Goal: Task Accomplishment & Management: Use online tool/utility

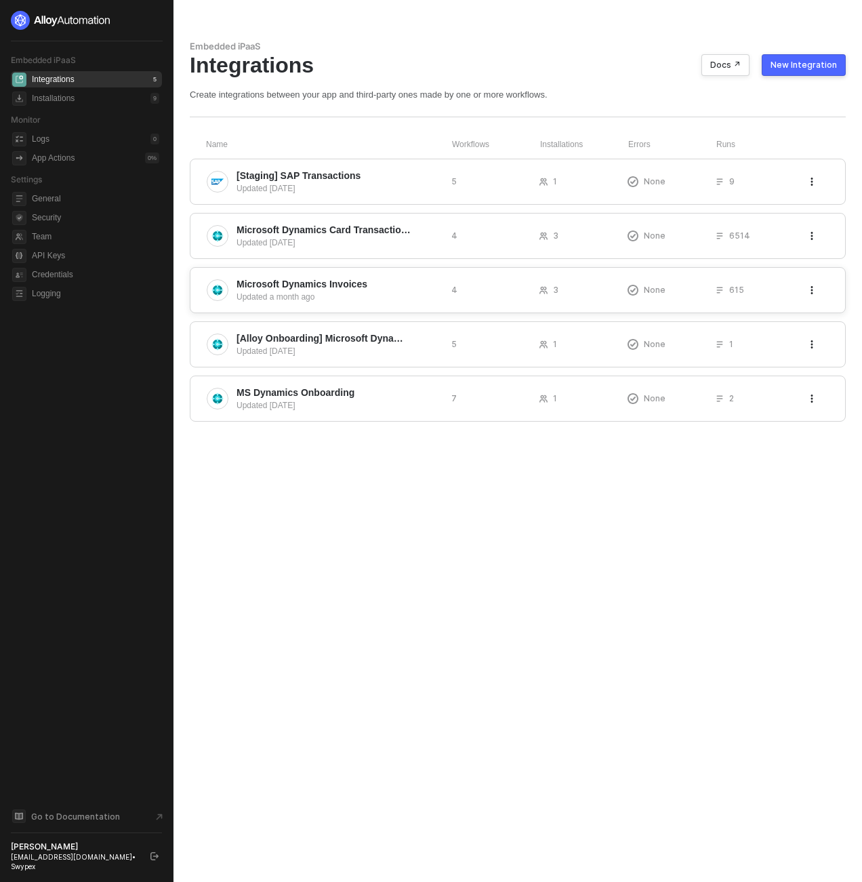
click at [349, 281] on span "Microsoft Dynamics Invoices" at bounding box center [302, 284] width 131 height 14
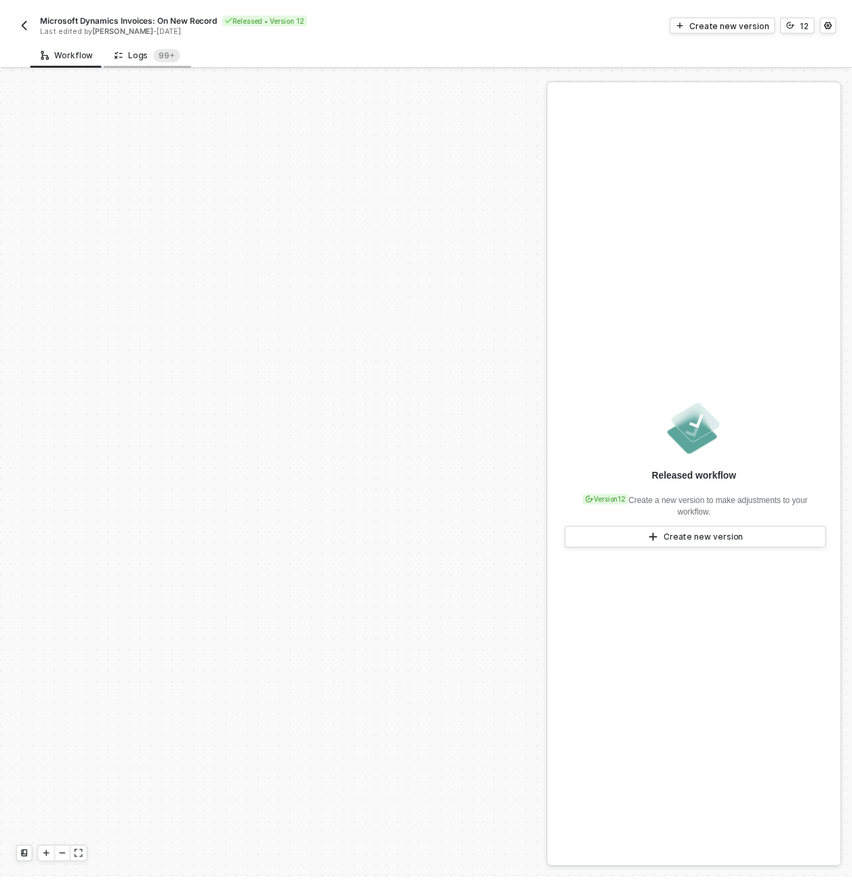
scroll to position [474, 0]
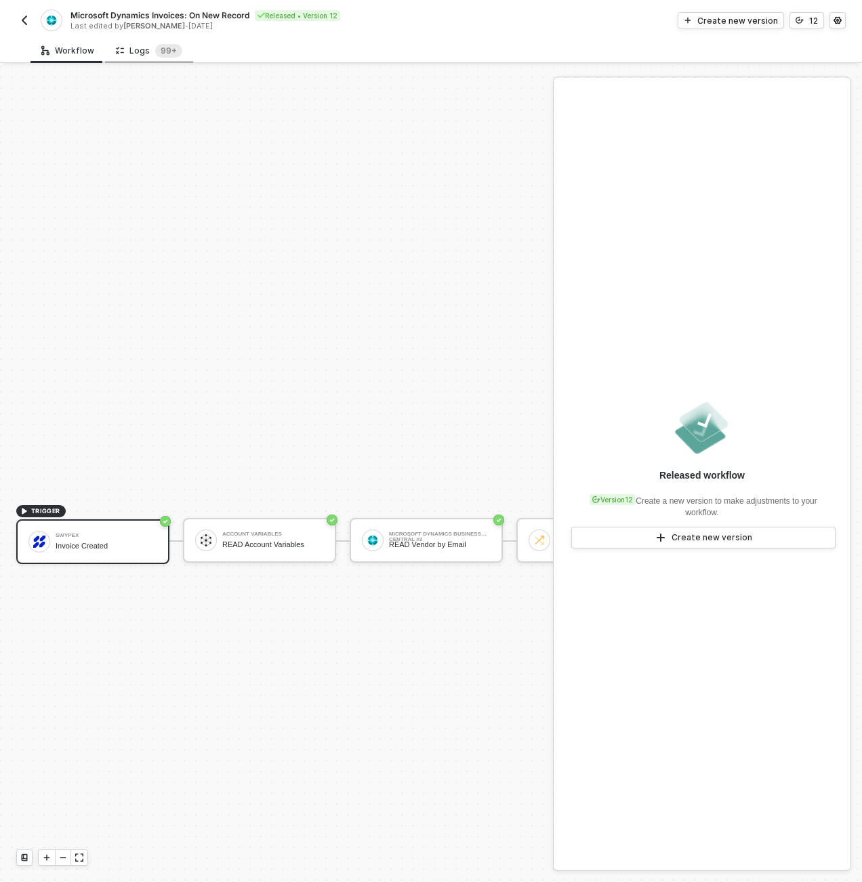
click at [134, 52] on div "Logs 99+" at bounding box center [149, 51] width 66 height 14
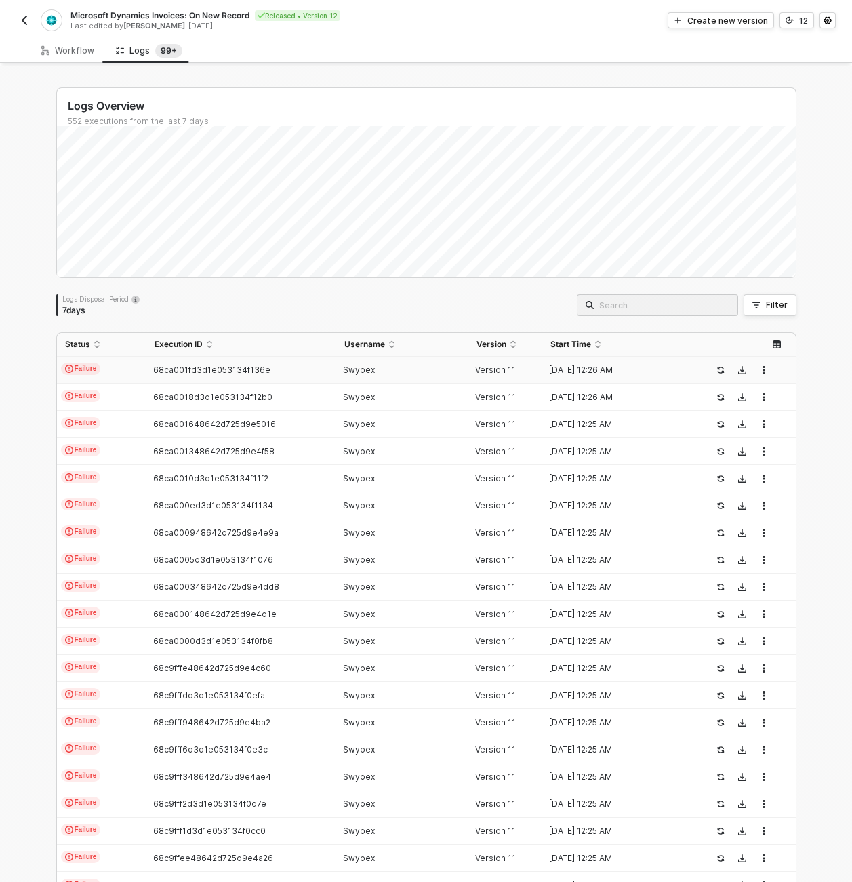
click at [104, 367] on td "Failure" at bounding box center [101, 369] width 89 height 27
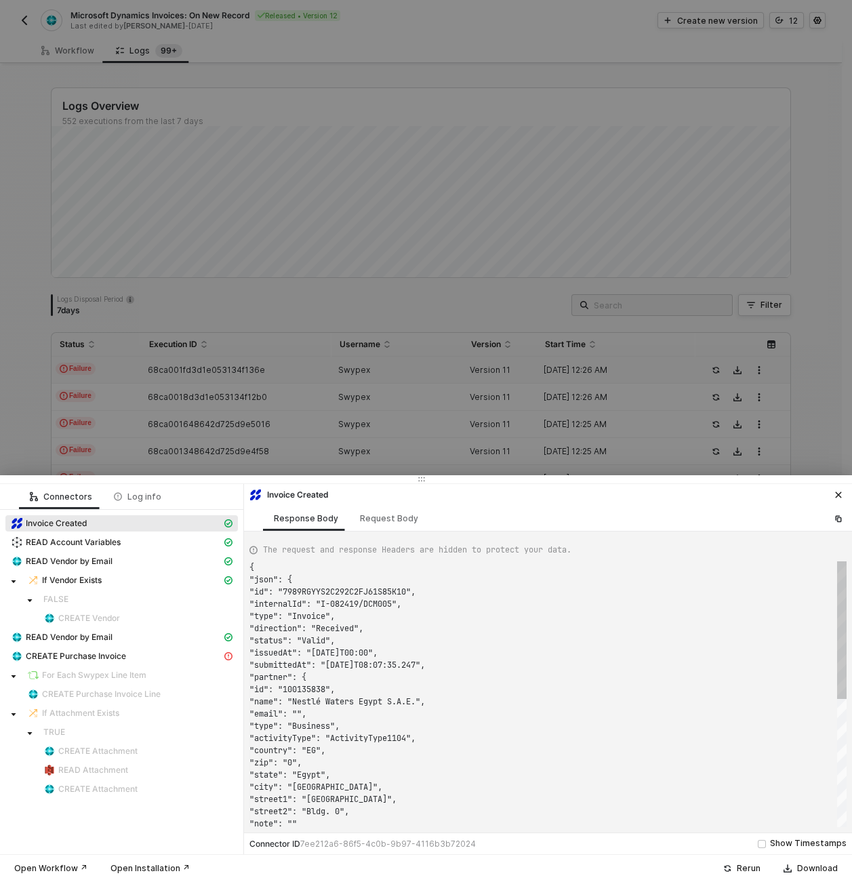
scroll to position [122, 0]
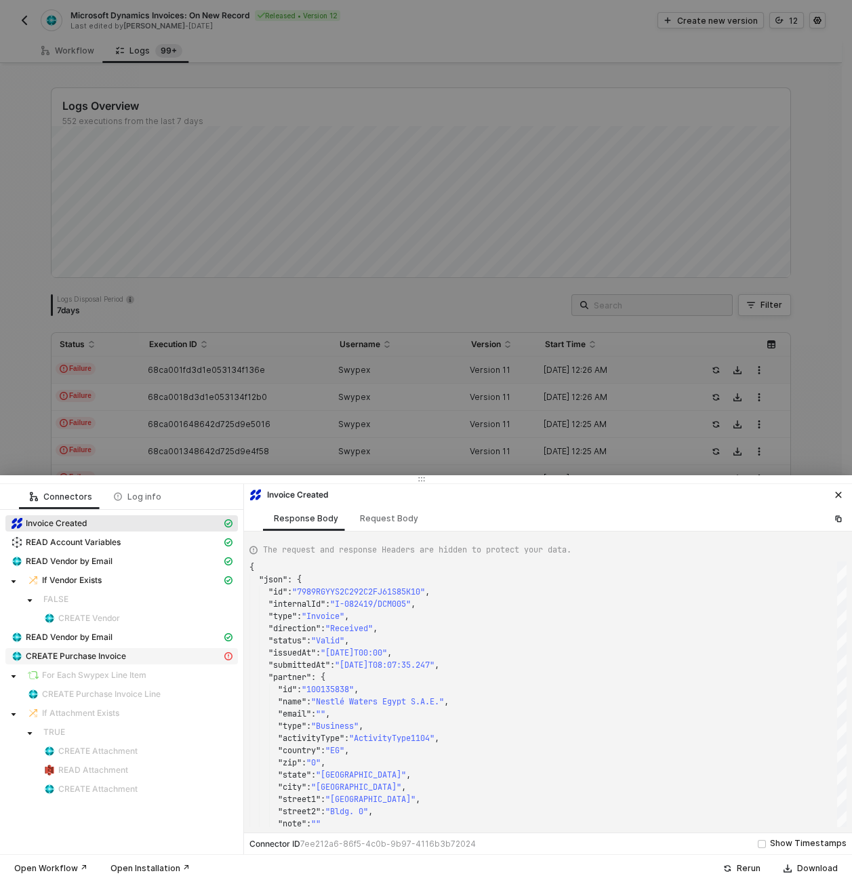
click at [135, 655] on div "CREATE Purchase Invoice" at bounding box center [116, 656] width 211 height 12
type textarea "{ "statusCode": 400, "message": "Error : {\"error\":{\"code\":\"Application_Fie…"
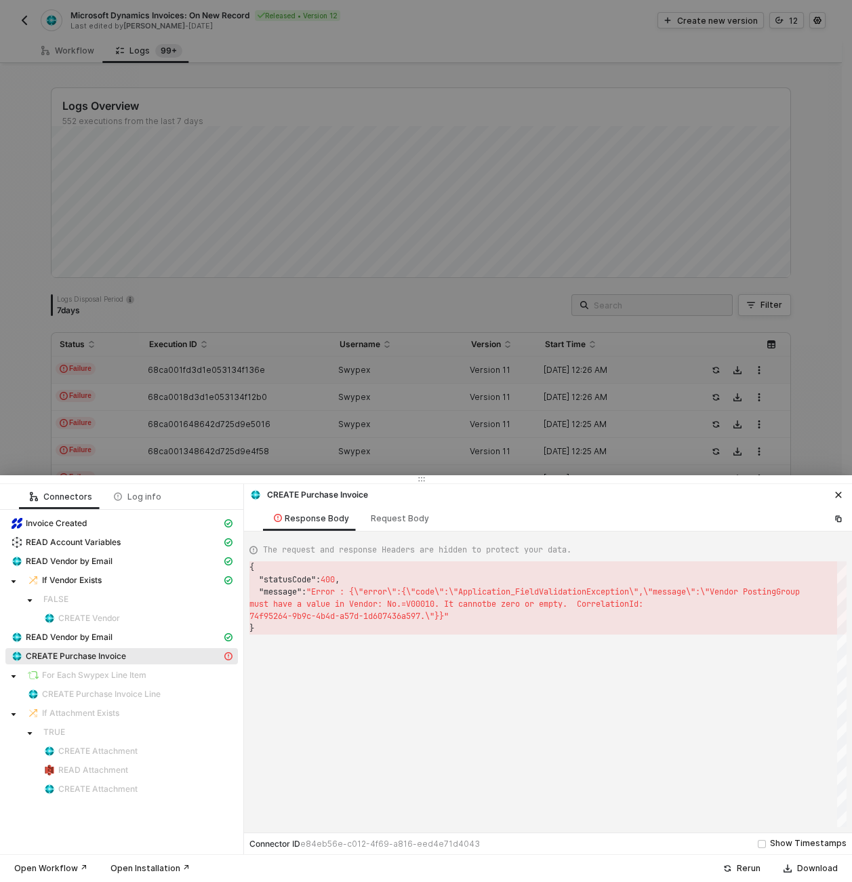
scroll to position [37, 0]
click at [428, 424] on div at bounding box center [426, 441] width 852 height 882
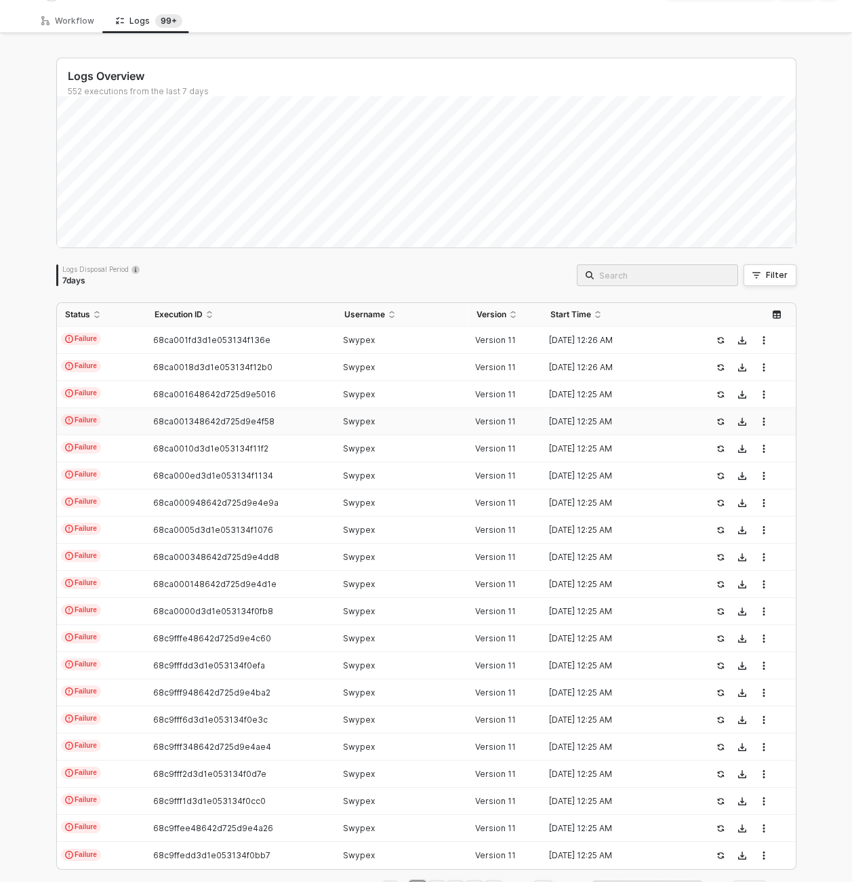
scroll to position [77, 0]
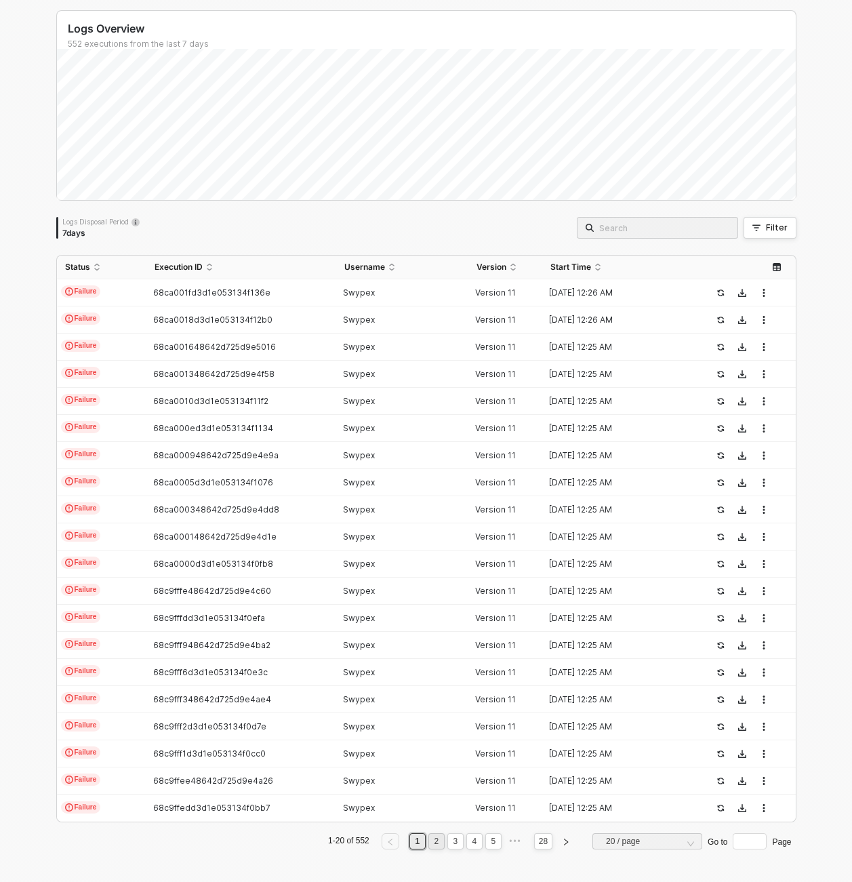
click at [432, 843] on link "2" at bounding box center [436, 841] width 13 height 15
click at [451, 846] on link "3" at bounding box center [455, 841] width 13 height 15
click at [412, 846] on link "1" at bounding box center [417, 841] width 13 height 15
click at [130, 296] on td "Failure" at bounding box center [101, 292] width 89 height 27
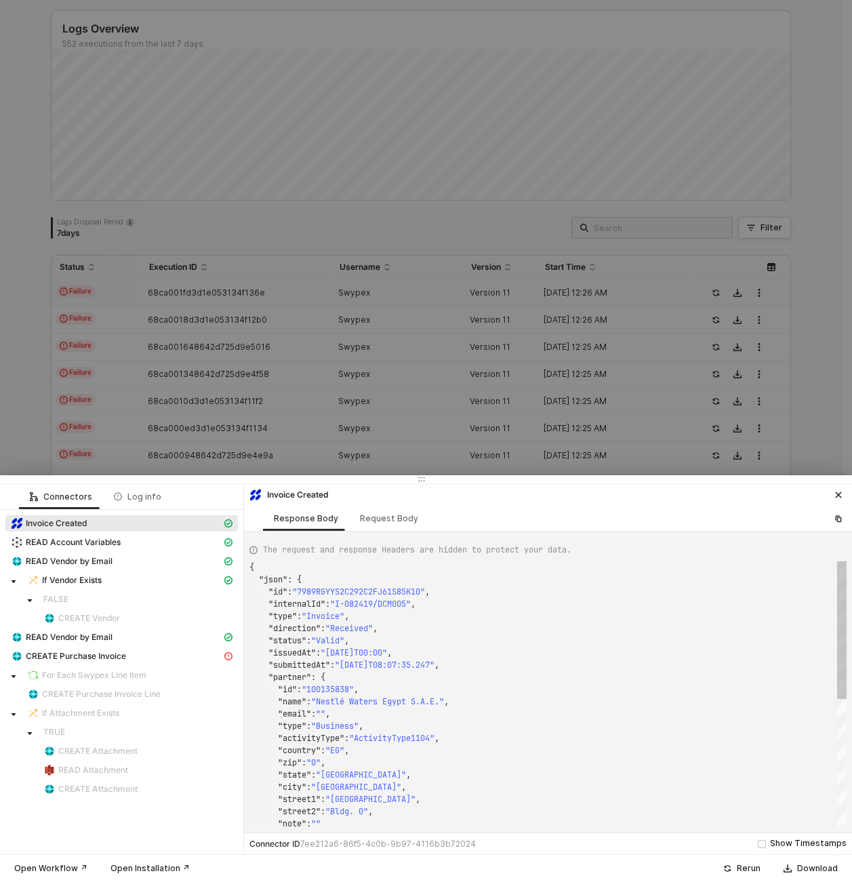
scroll to position [122, 0]
click at [58, 658] on span "CREATE Purchase Invoice" at bounding box center [76, 656] width 100 height 11
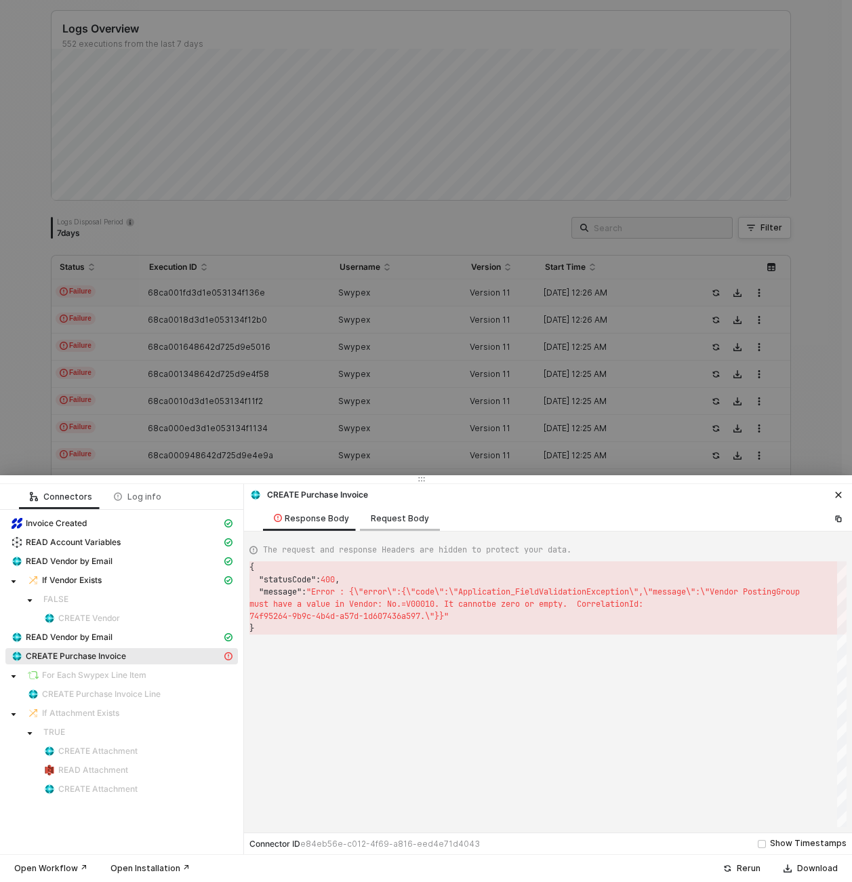
click at [404, 514] on div "Request Body" at bounding box center [400, 518] width 58 height 11
type textarea "{ "companyId": "33aaec92-c16d-f011-b475-6045bdc8d932", "vendorId": "f936571f-52…"
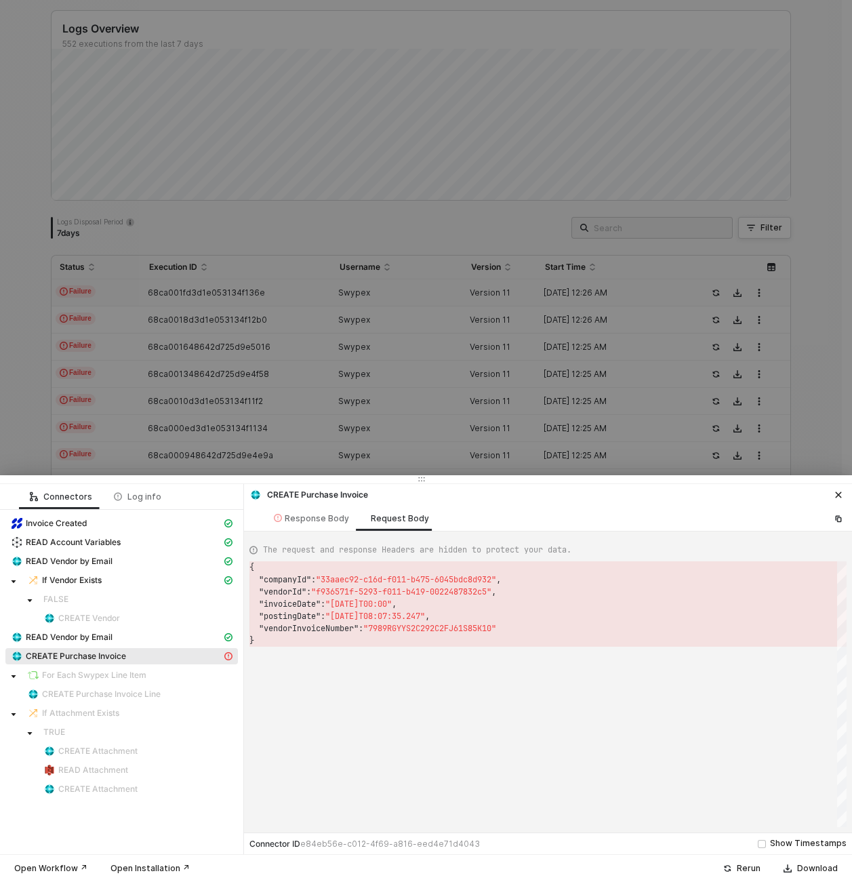
click at [87, 5] on div at bounding box center [426, 441] width 852 height 882
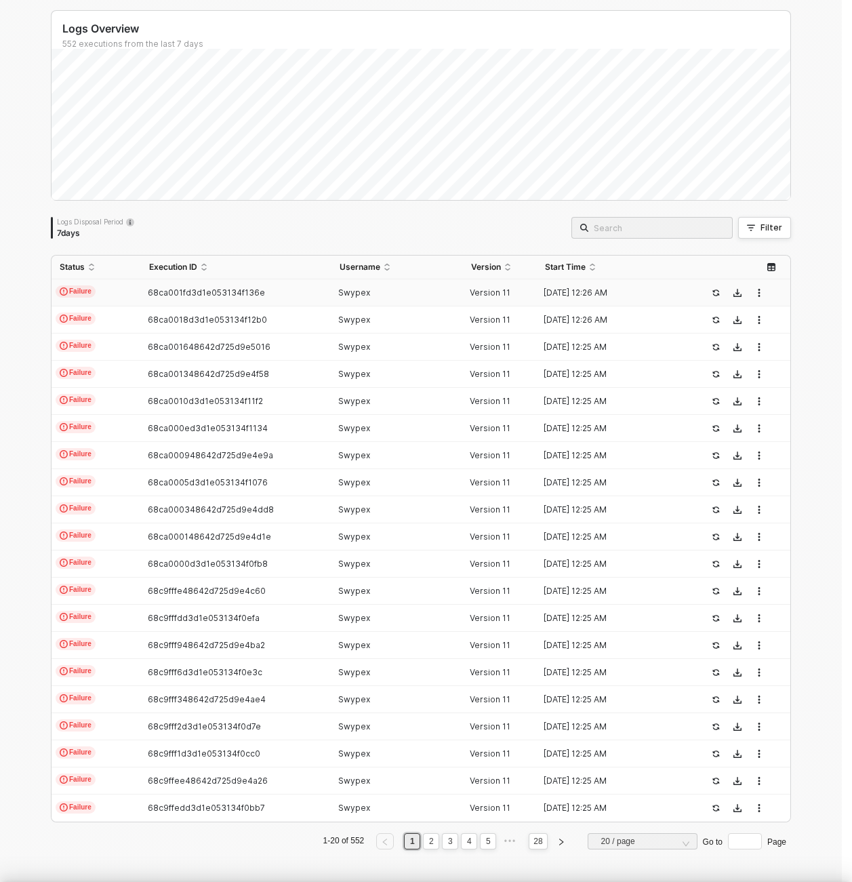
click at [82, 40] on div at bounding box center [426, 441] width 852 height 882
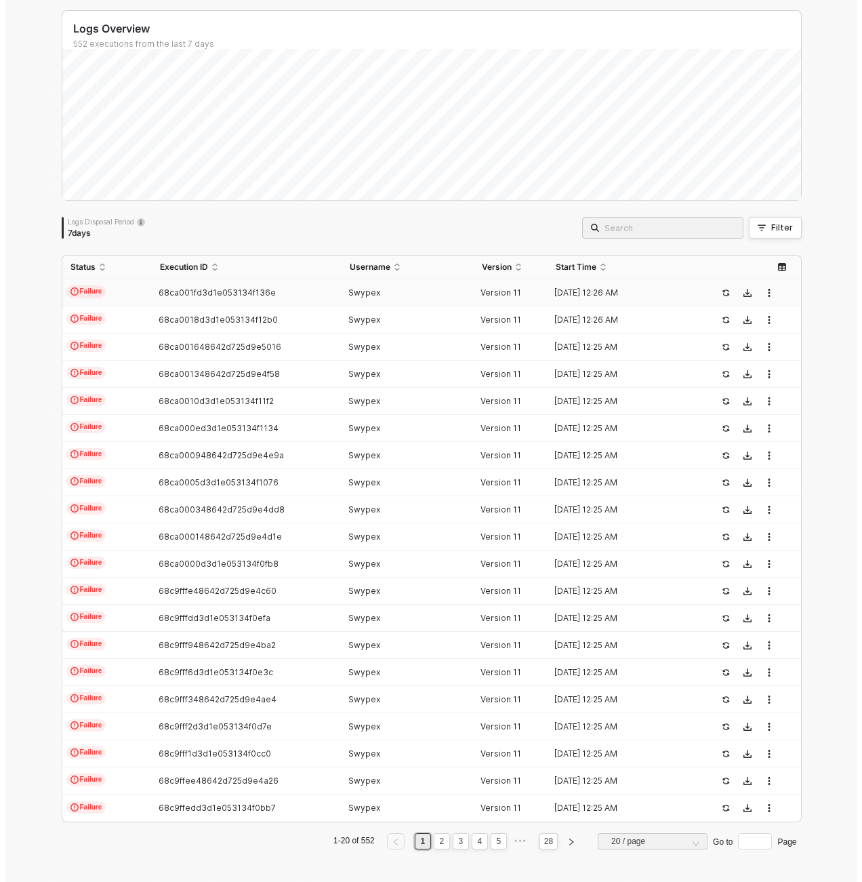
scroll to position [0, 0]
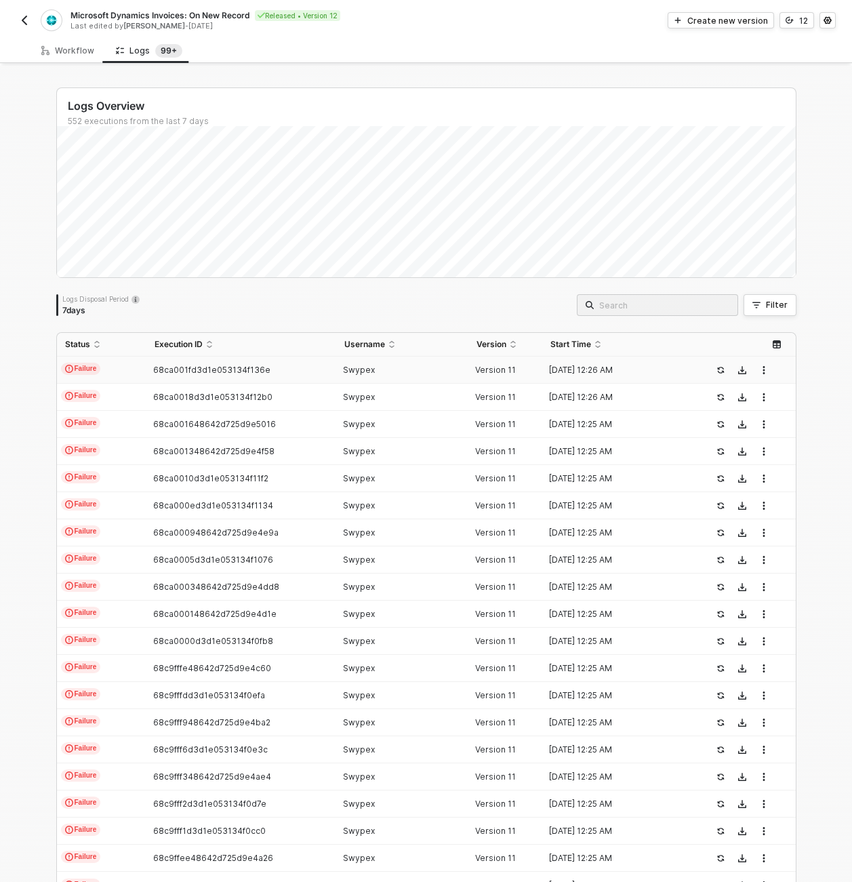
click at [68, 66] on div "Logs Overview 552 executions from the last 7 days Fri 12 Success 0 Failure 0 Lo…" at bounding box center [426, 512] width 773 height 893
click at [66, 50] on div "Workflow" at bounding box center [67, 50] width 53 height 11
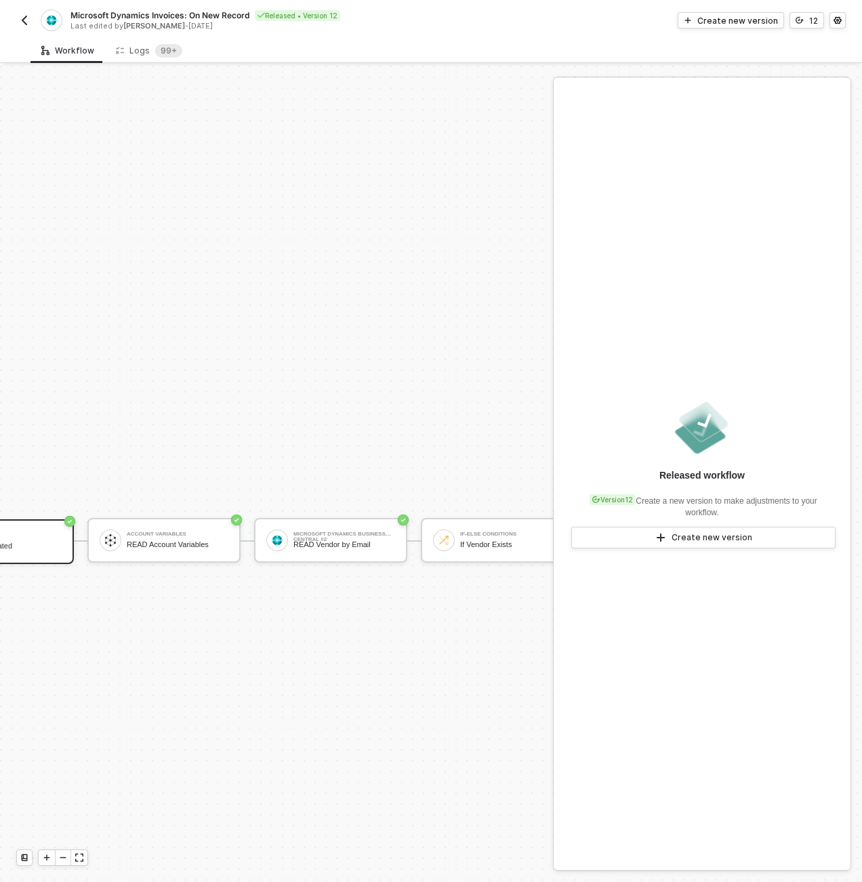
scroll to position [474, 461]
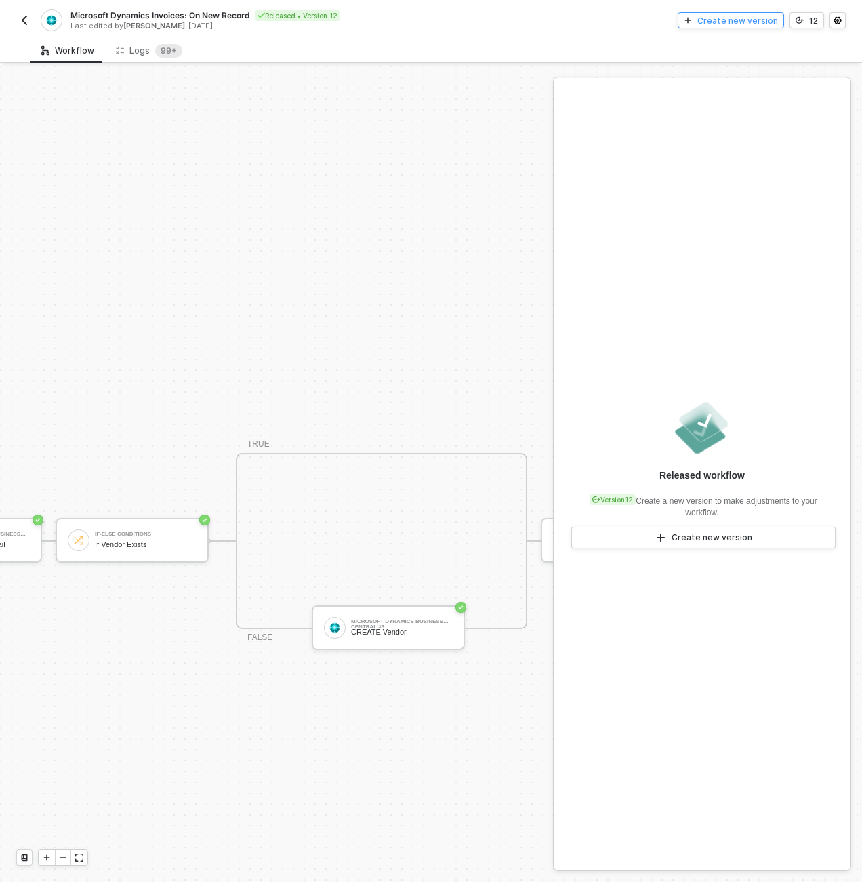
click at [734, 18] on div "Create new version" at bounding box center [737, 21] width 81 height 12
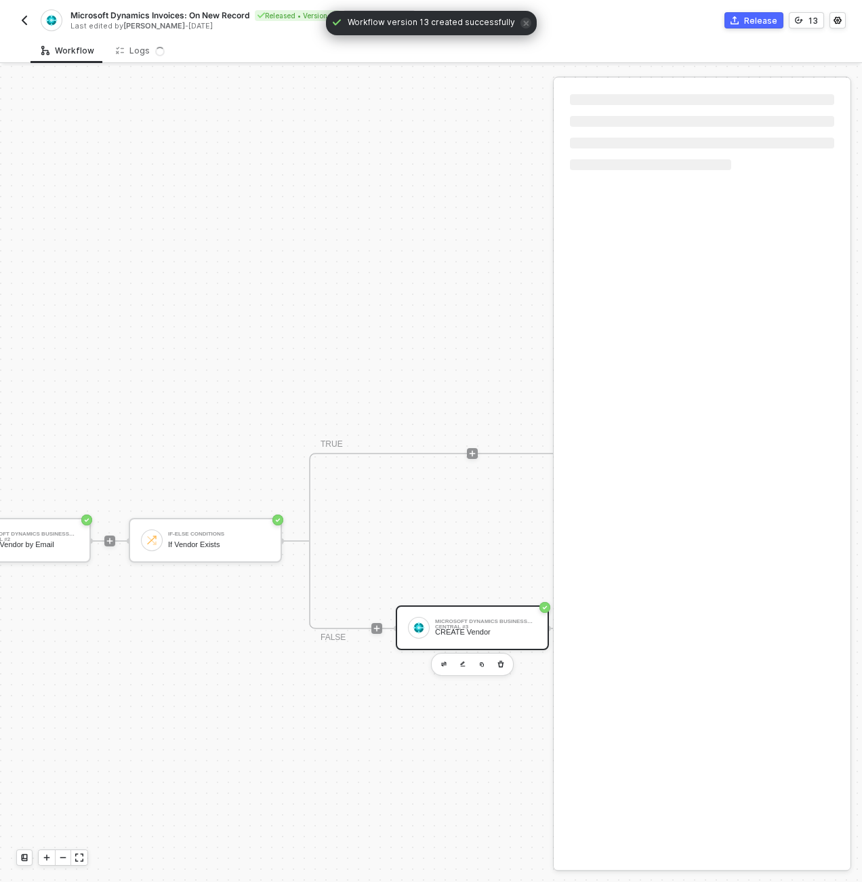
click at [434, 619] on div "Microsoft Dynamics Business Central #3 CREATE Vendor" at bounding box center [483, 628] width 107 height 26
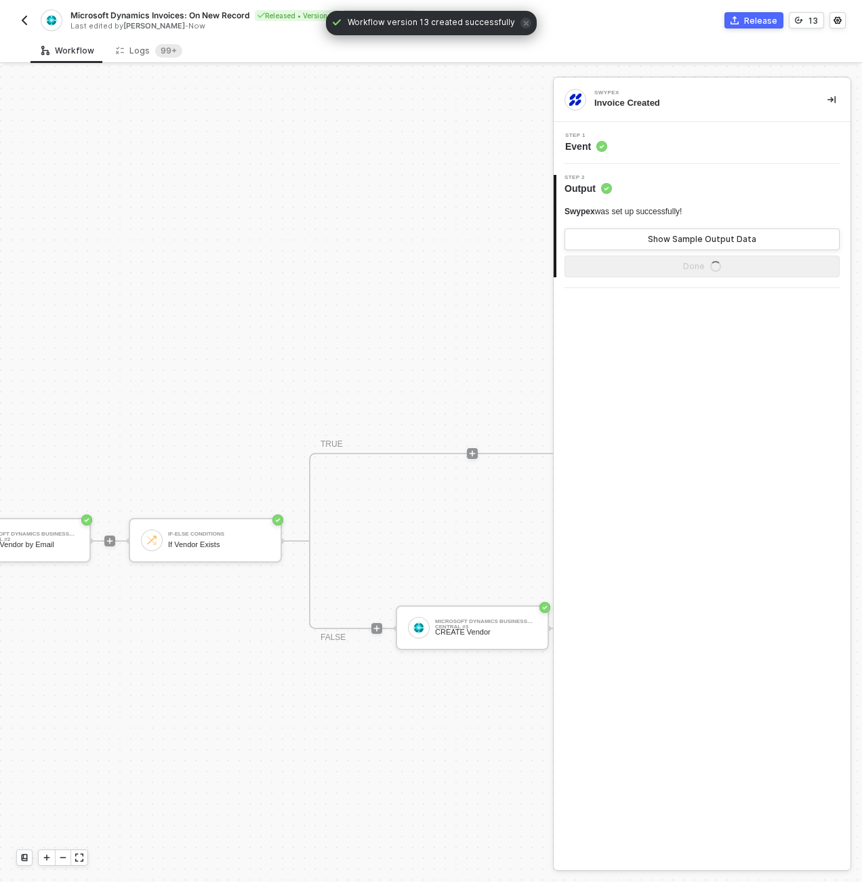
scroll to position [474, 515]
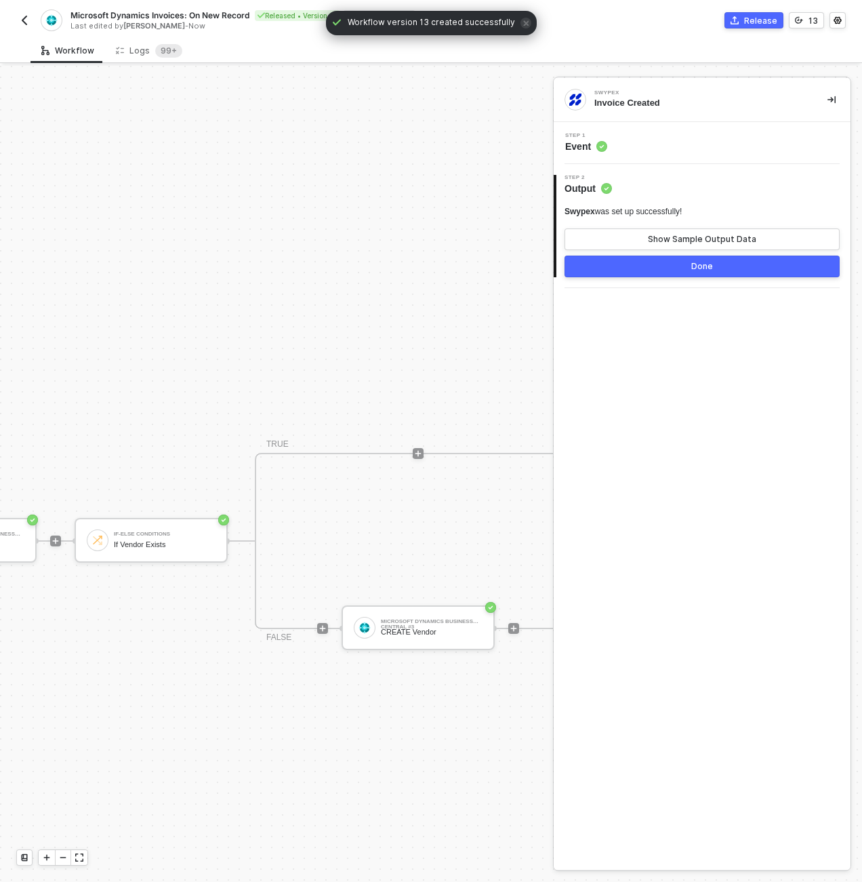
click at [661, 141] on div "Step 1 Event" at bounding box center [703, 143] width 293 height 20
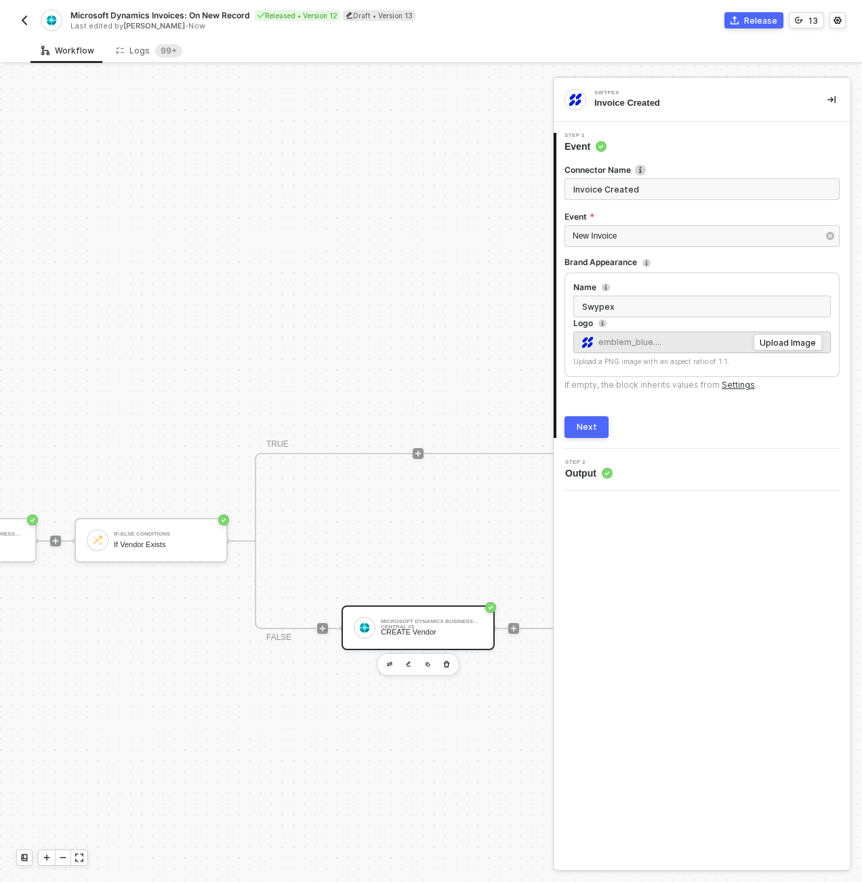
click at [471, 630] on div "CREATE Vendor" at bounding box center [432, 632] width 102 height 9
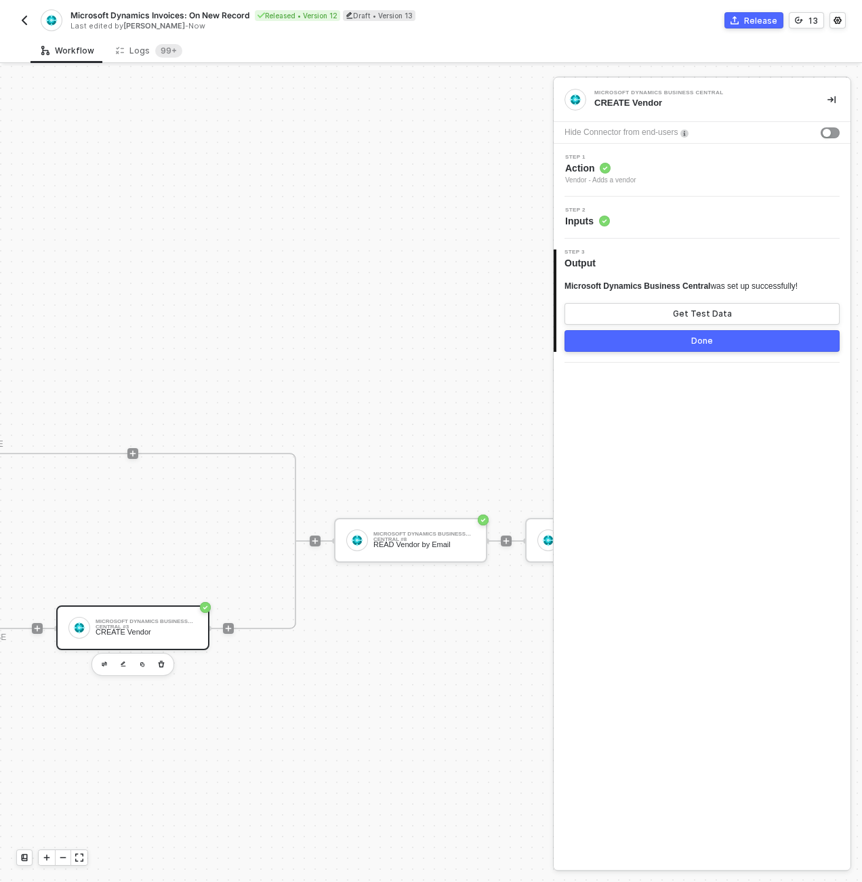
scroll to position [474, 1084]
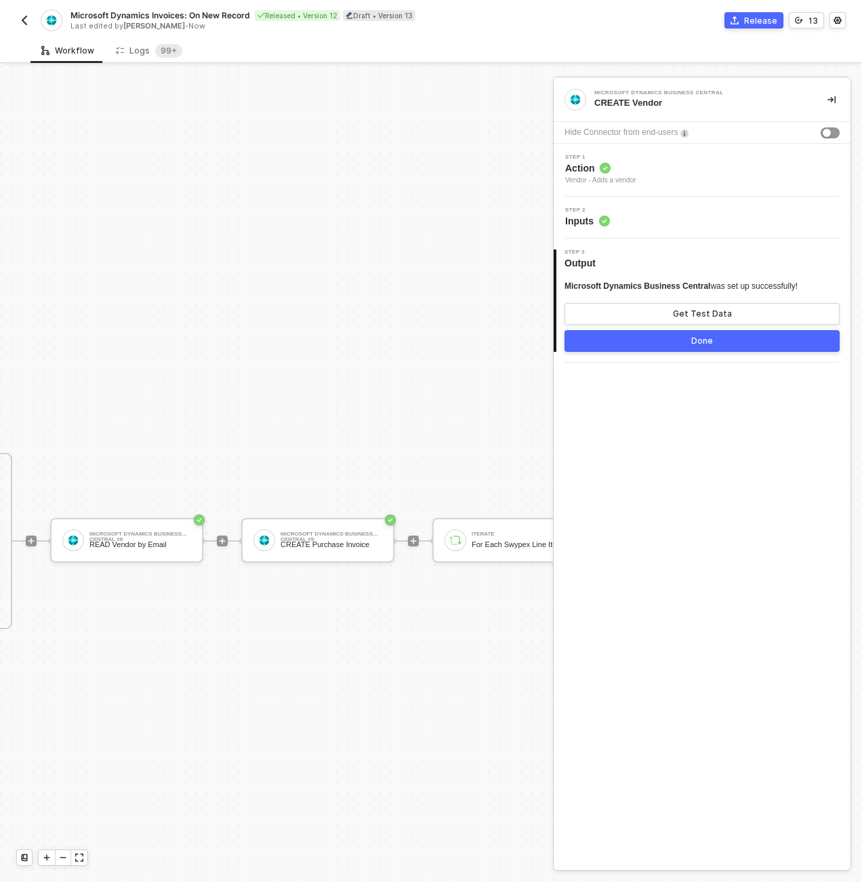
click at [635, 216] on div "Step 2 Inputs" at bounding box center [703, 217] width 293 height 20
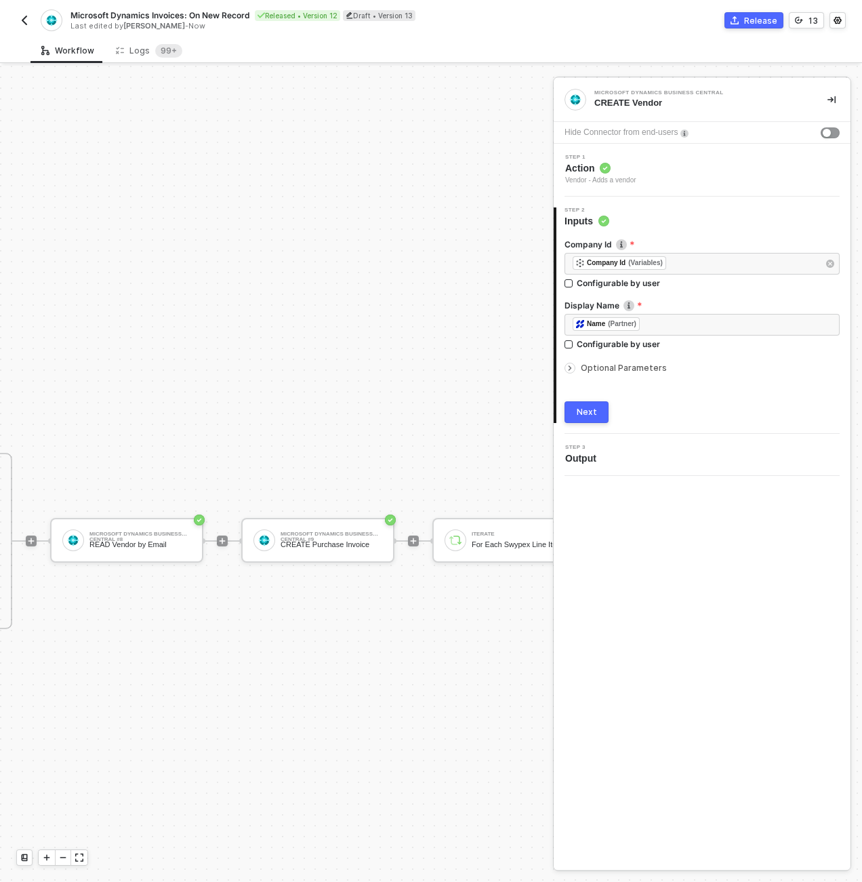
click at [619, 366] on span "Optional Parameters" at bounding box center [624, 368] width 86 height 10
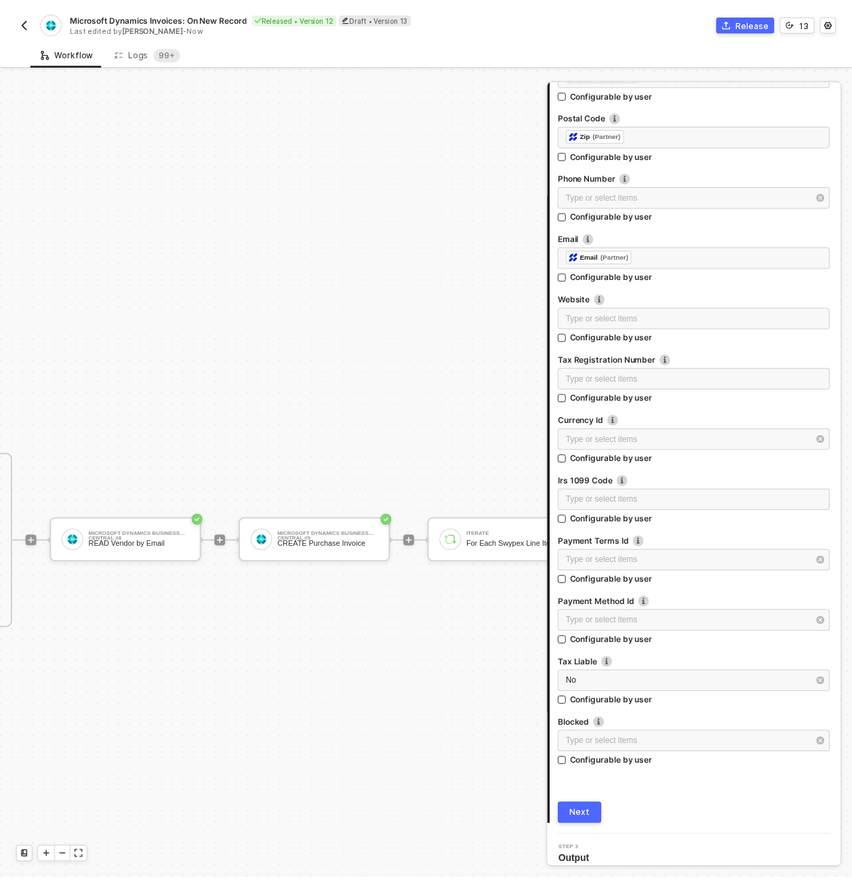
scroll to position [593, 0]
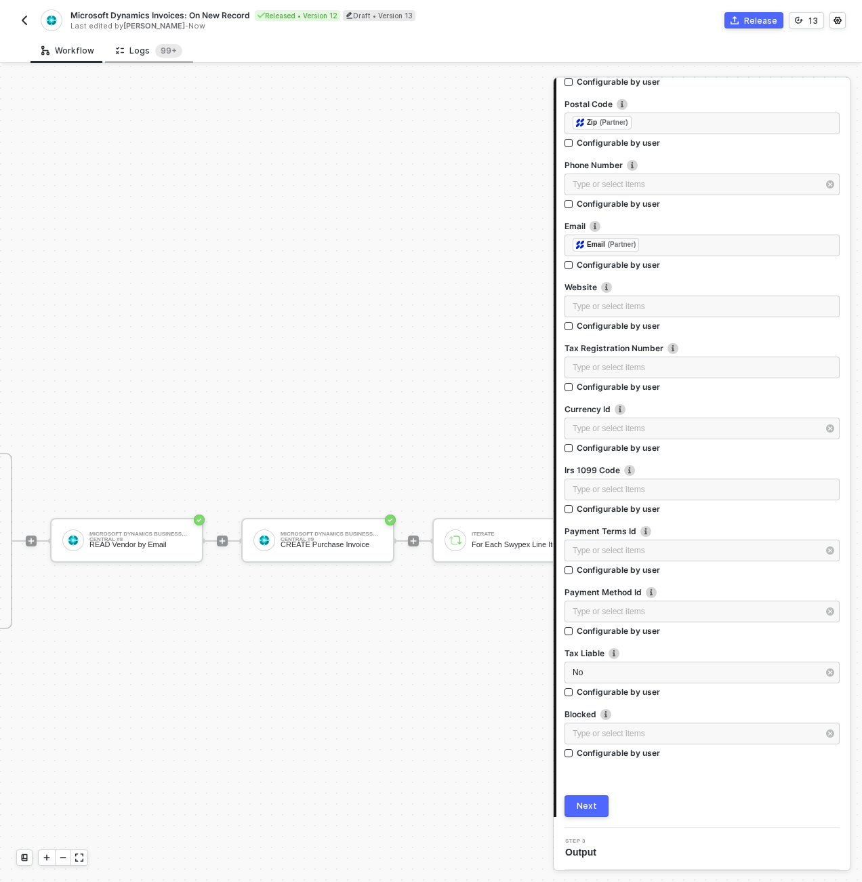
click at [140, 47] on div "Logs 99+" at bounding box center [149, 51] width 66 height 14
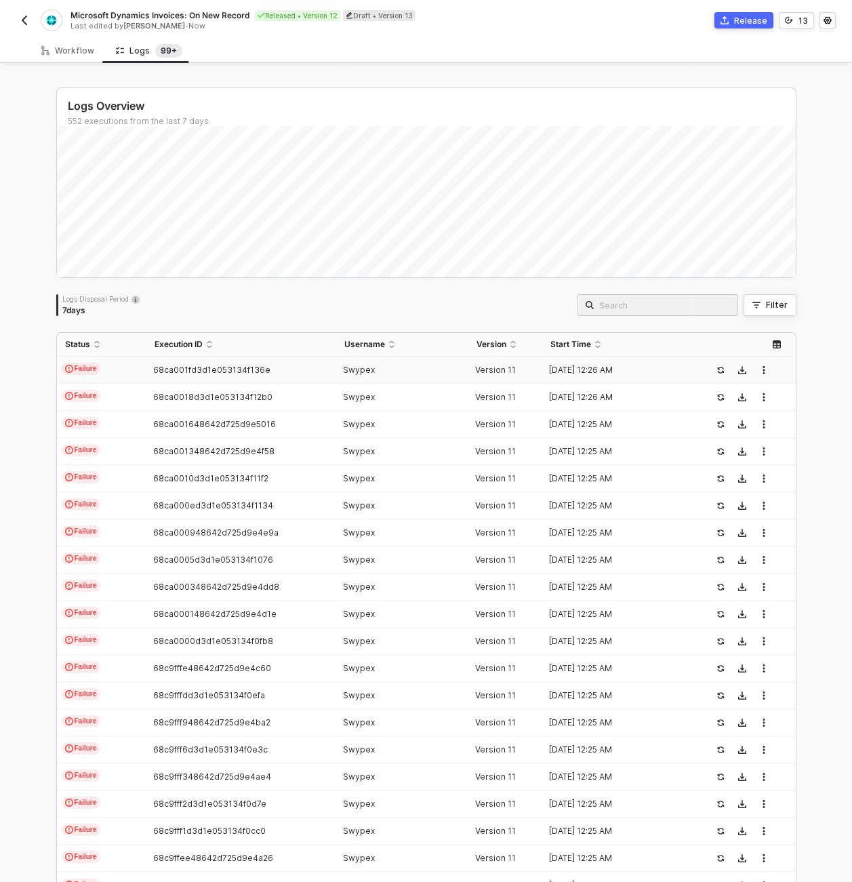
click at [121, 378] on td "Failure" at bounding box center [101, 369] width 89 height 27
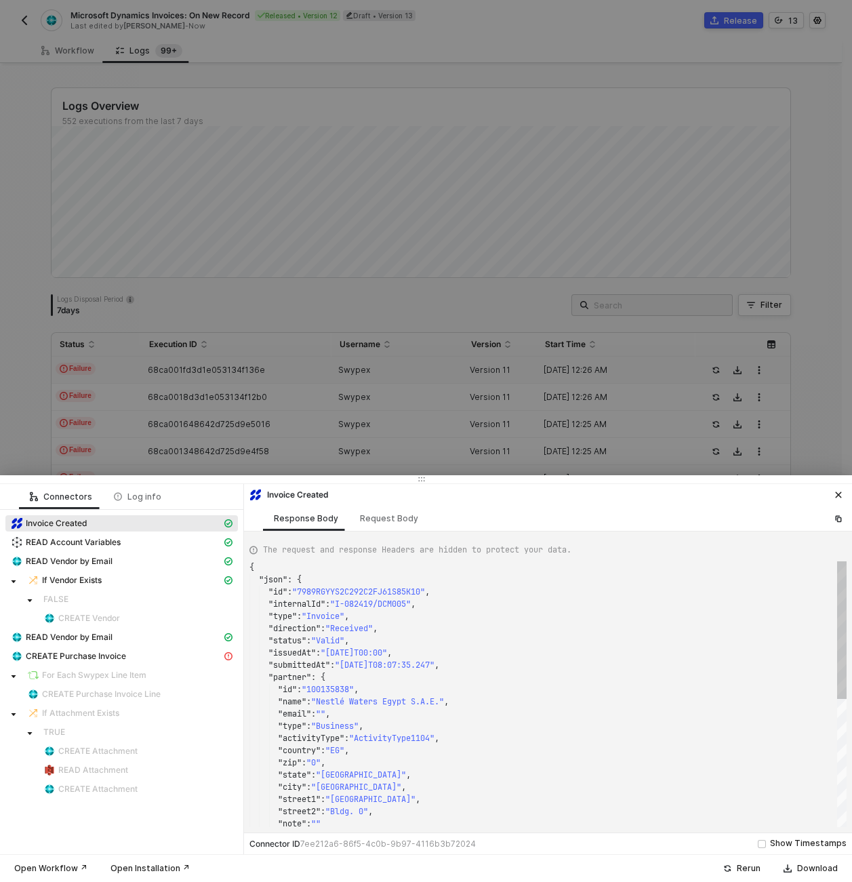
scroll to position [122, 0]
click at [82, 657] on span "CREATE Purchase Invoice" at bounding box center [76, 656] width 100 height 11
type textarea "{ "statusCode": 400, "message": "Error : {\"error\":{\"code\":\"Application_Fie…"
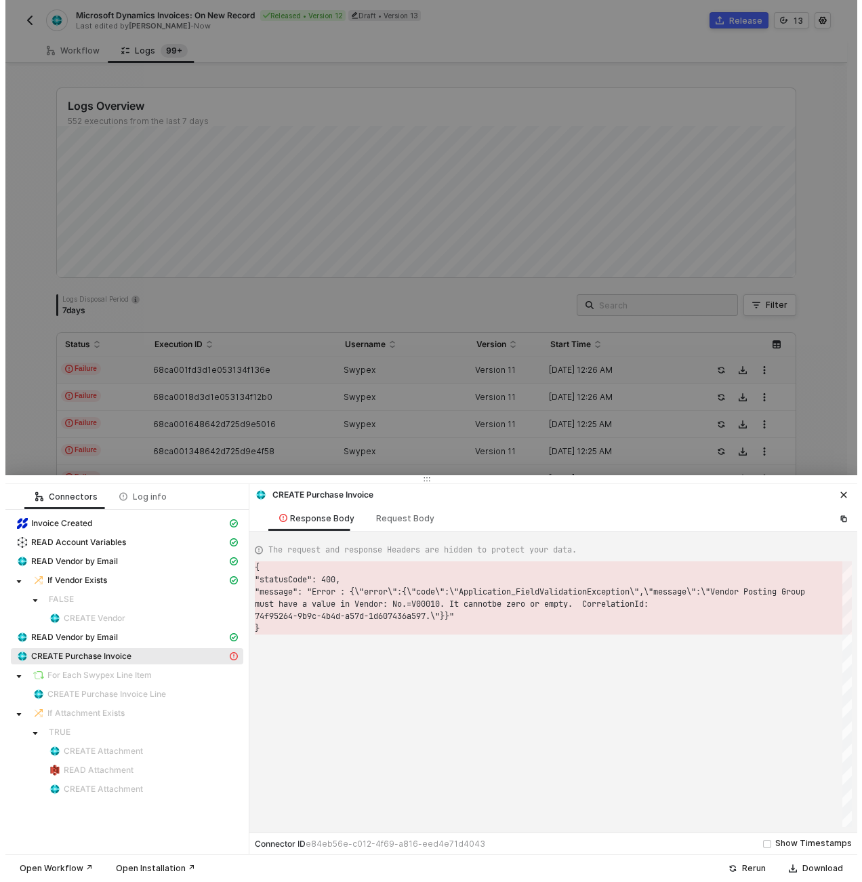
scroll to position [37, 0]
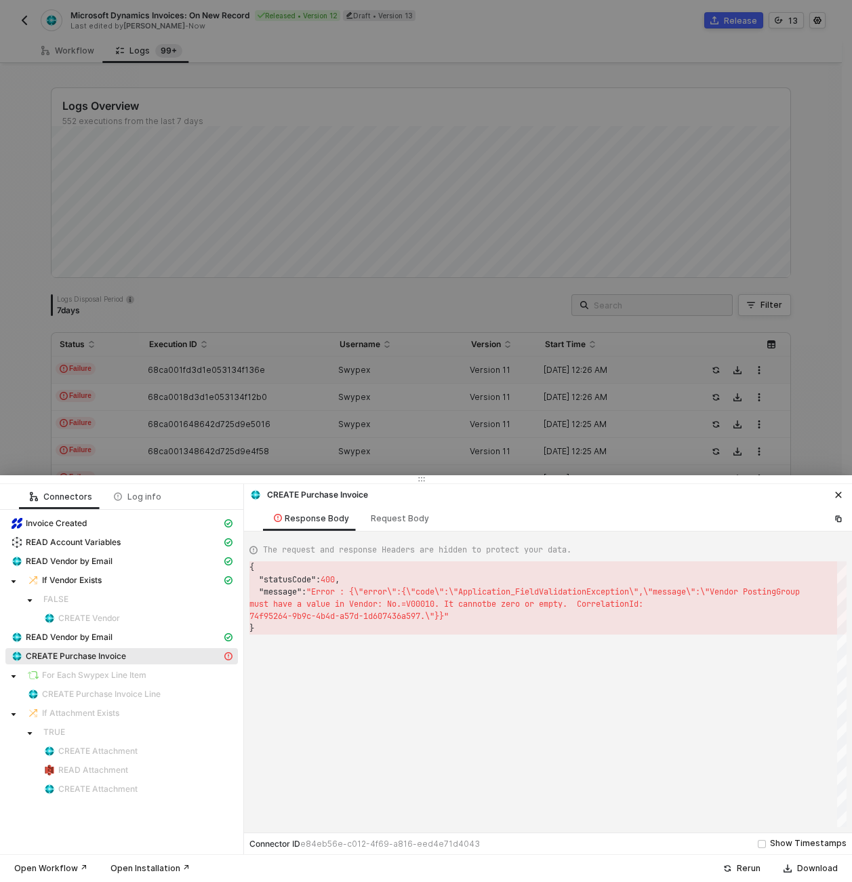
click at [222, 394] on div at bounding box center [426, 441] width 852 height 882
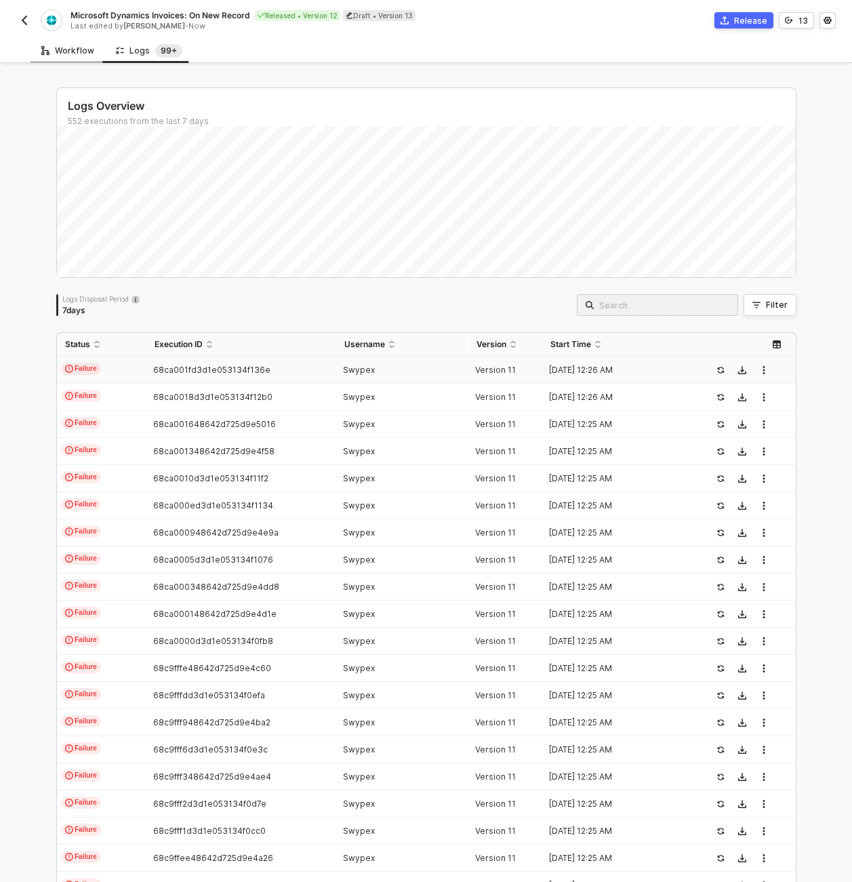
click at [75, 47] on div "Workflow" at bounding box center [67, 50] width 53 height 11
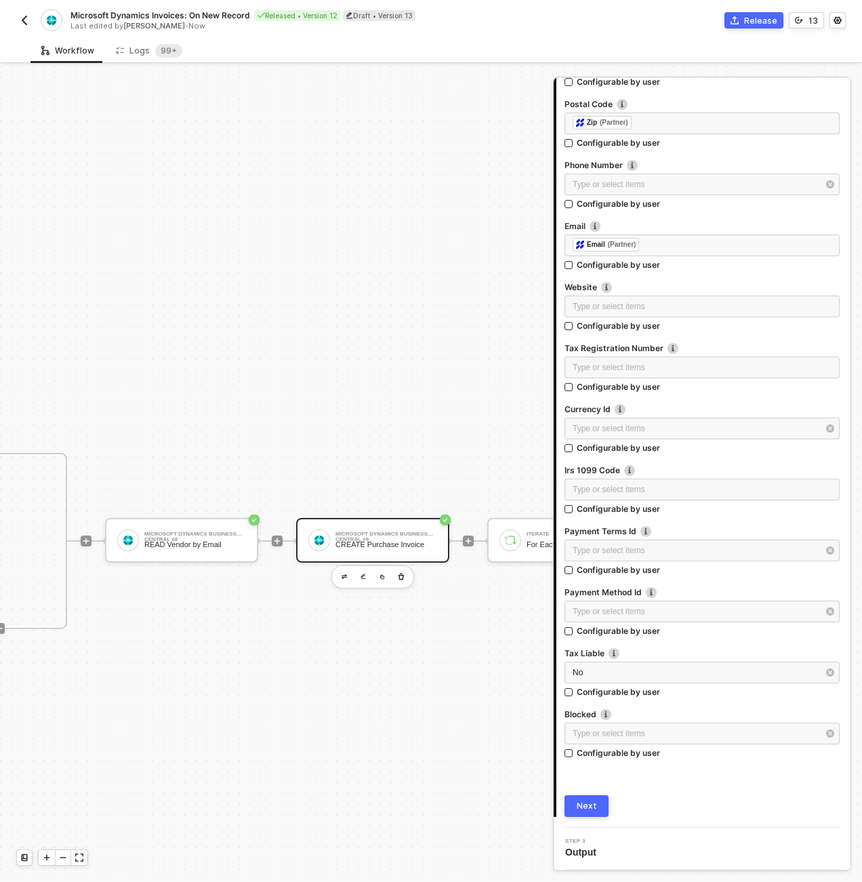
scroll to position [474, 1030]
click at [359, 525] on div "Microsoft Dynamics Business Central #9 CREATE Purchase Invoice" at bounding box center [371, 540] width 153 height 45
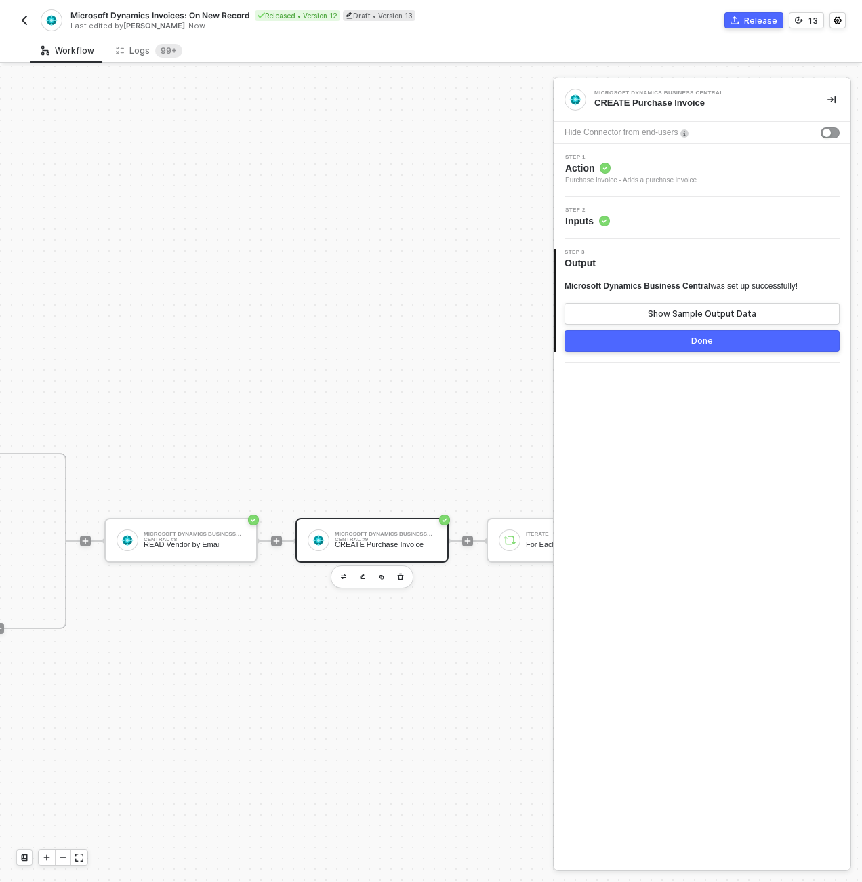
click at [642, 205] on div "Step 2 Inputs" at bounding box center [702, 218] width 297 height 42
click at [644, 215] on div "Step 2 Inputs" at bounding box center [703, 217] width 293 height 20
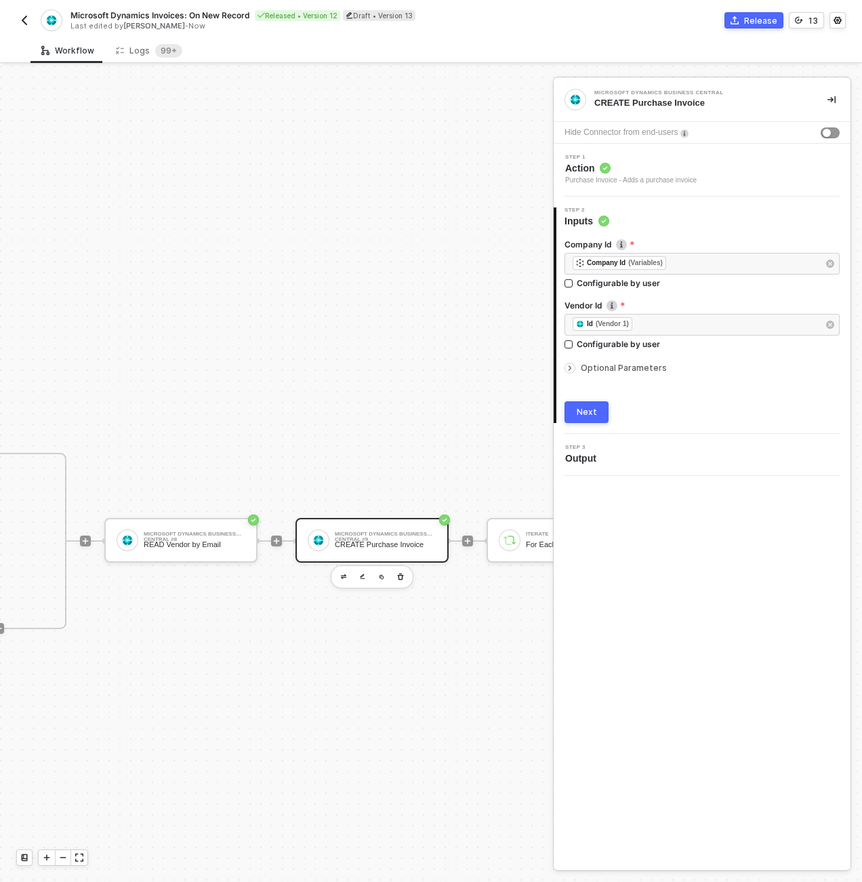
click at [628, 356] on div at bounding box center [702, 357] width 275 height 5
click at [630, 364] on span "Optional Parameters" at bounding box center [624, 368] width 86 height 10
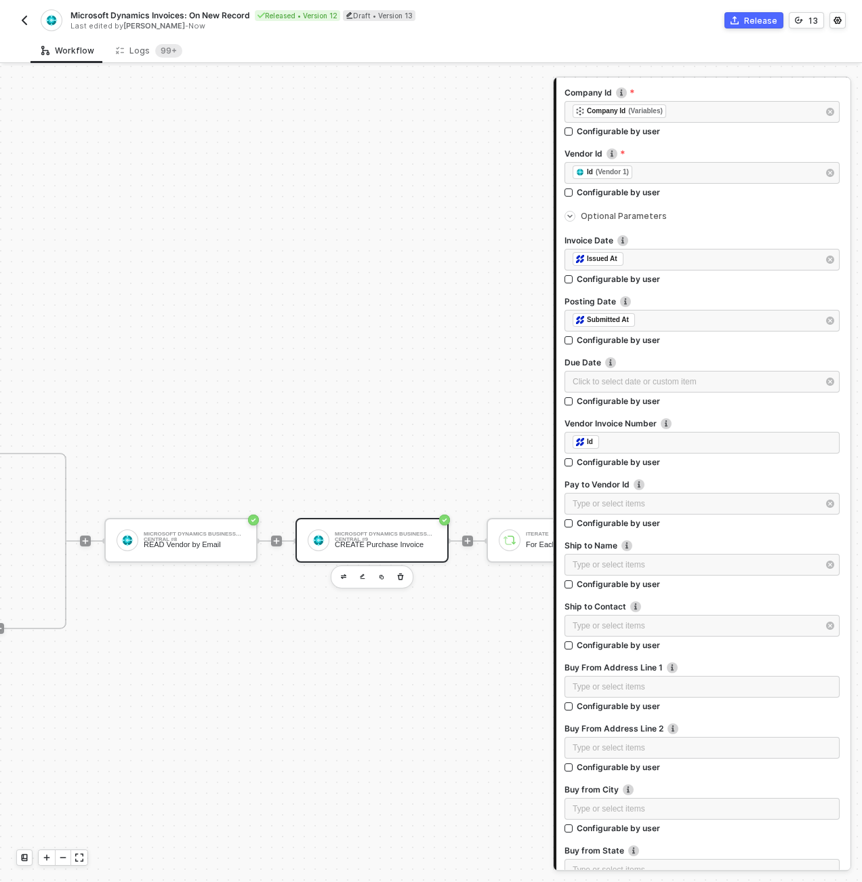
scroll to position [159, 0]
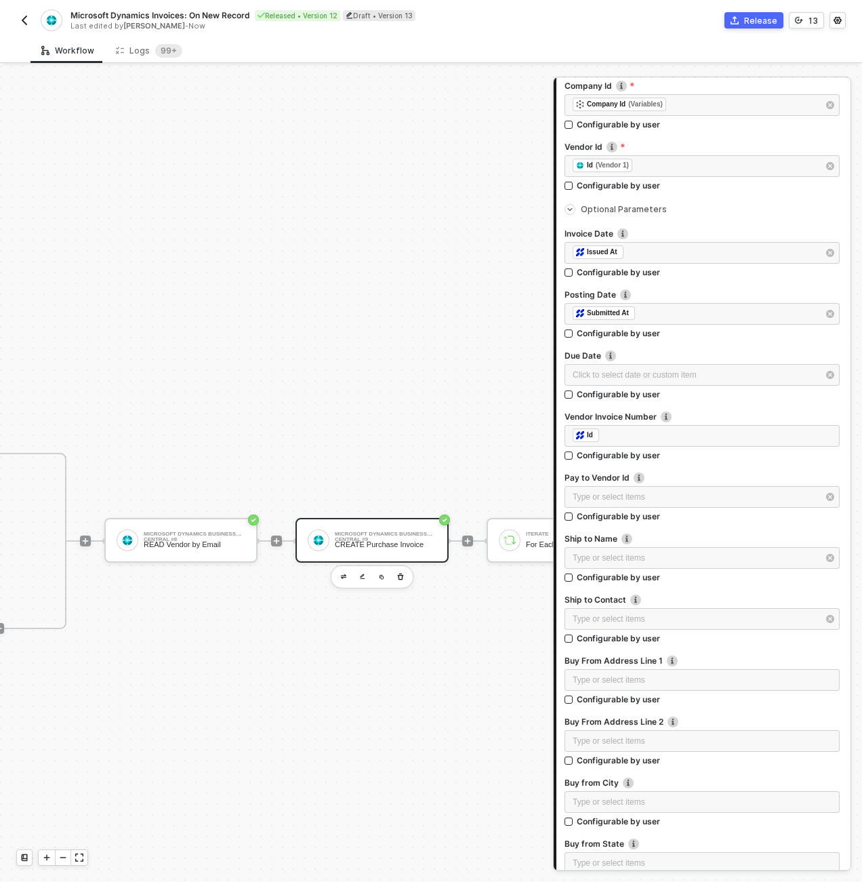
click at [696, 529] on div at bounding box center [702, 529] width 275 height 5
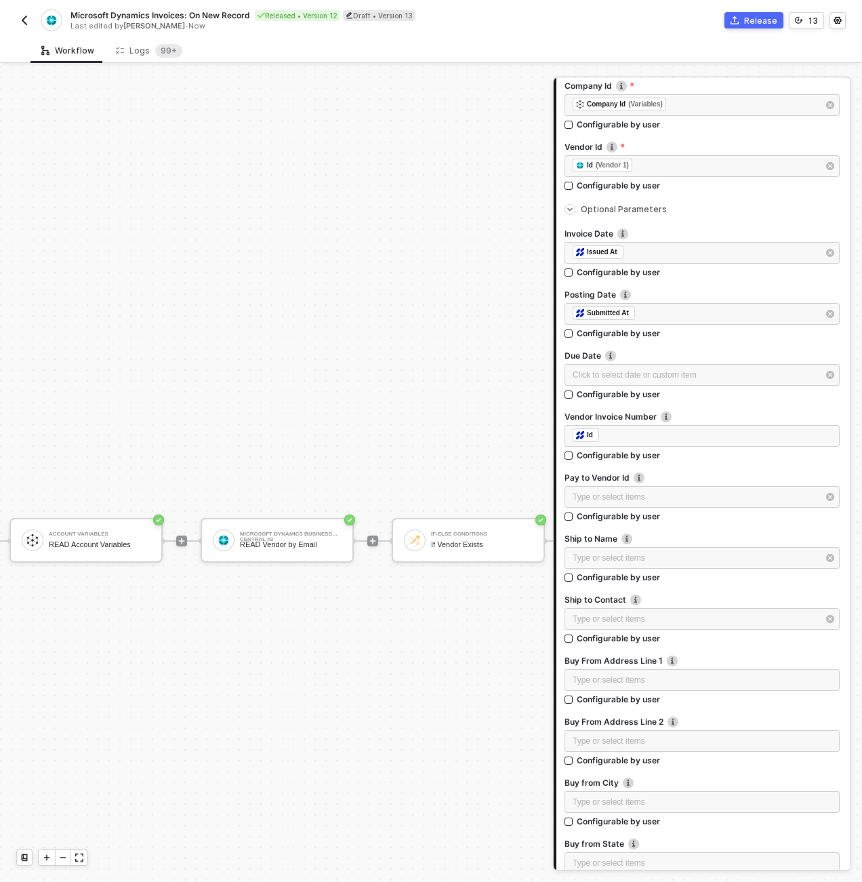
click at [161, 50] on sup "99+" at bounding box center [168, 51] width 27 height 14
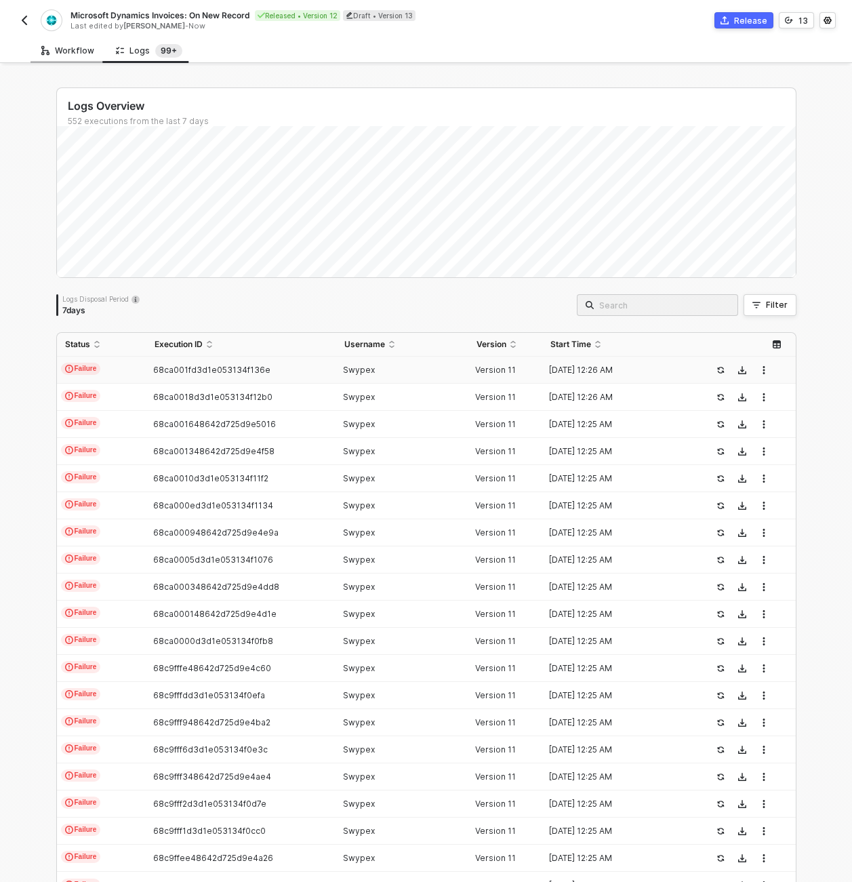
click at [94, 54] on div "Workflow" at bounding box center [67, 50] width 75 height 25
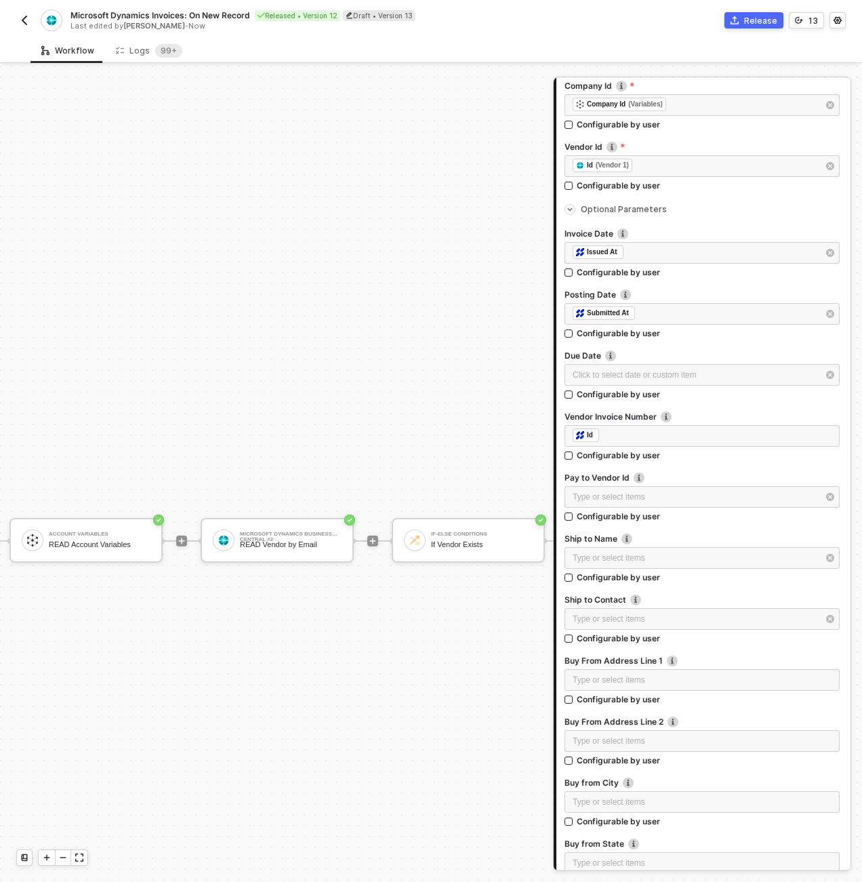
click at [134, 57] on div "Logs 99+" at bounding box center [149, 51] width 66 height 14
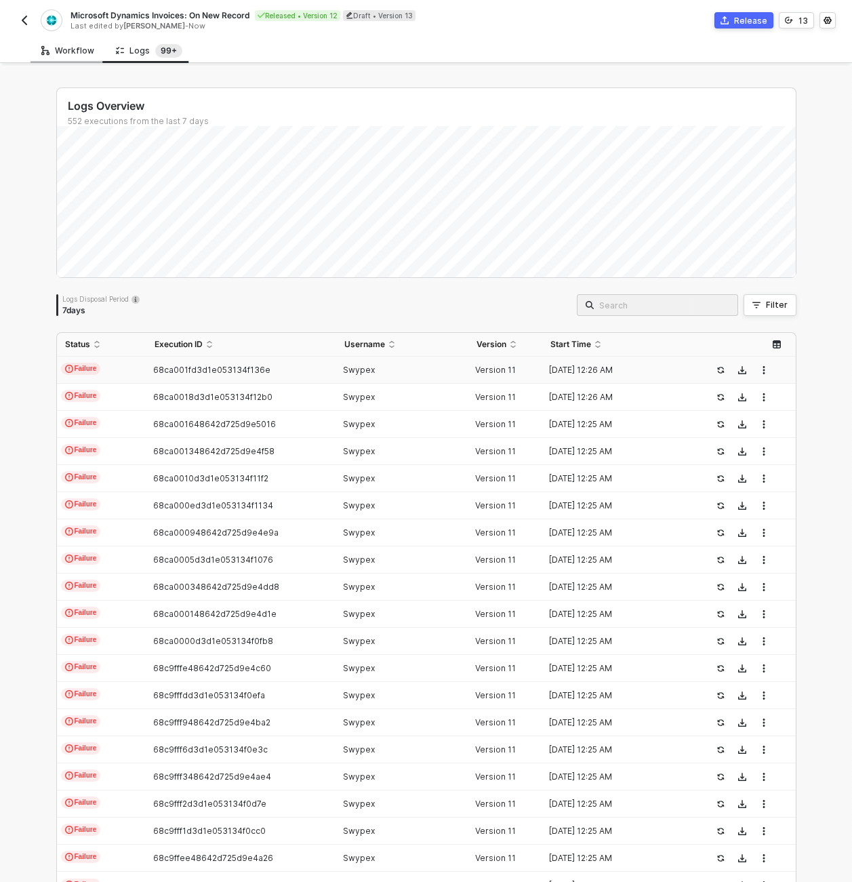
click at [77, 56] on div "Workflow" at bounding box center [67, 50] width 75 height 25
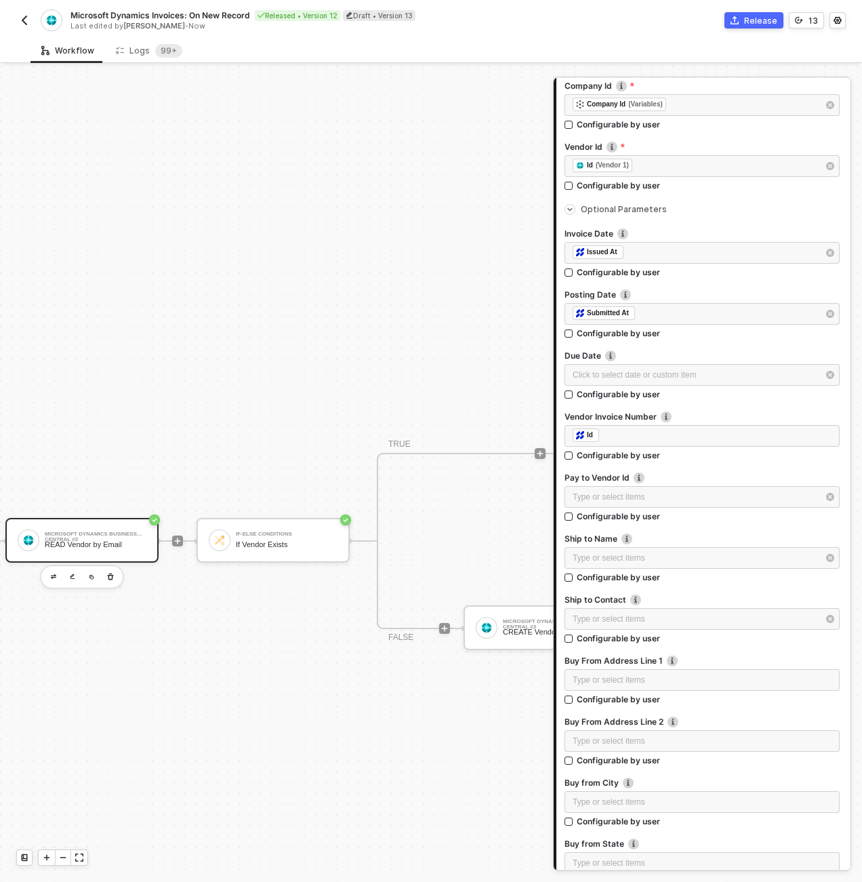
scroll to position [474, 632]
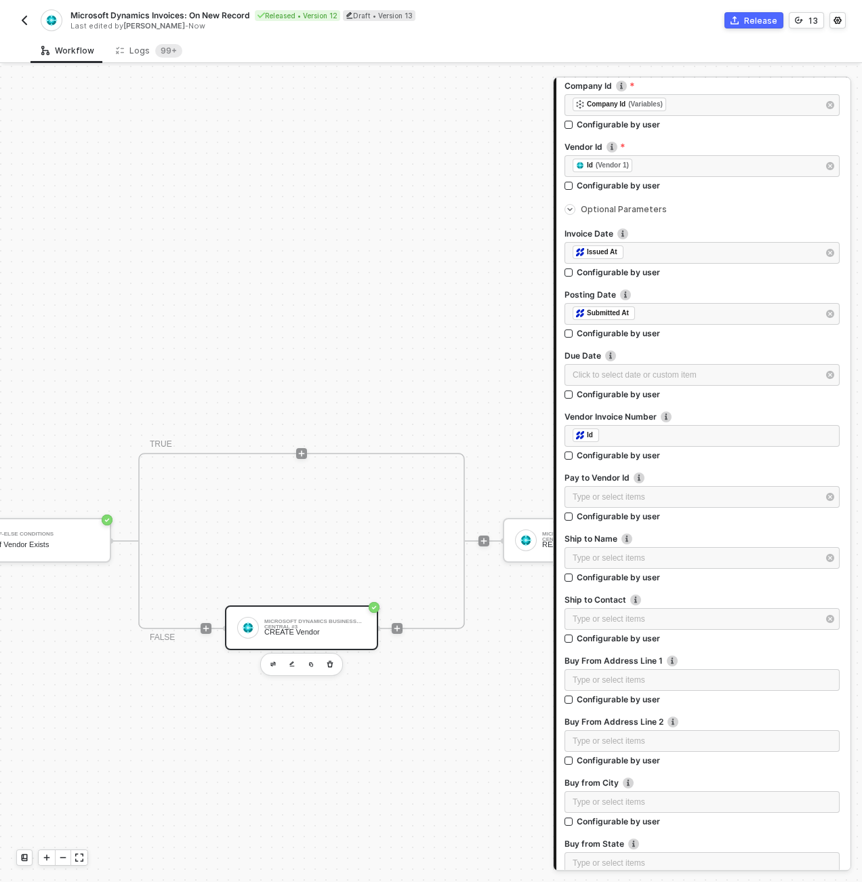
click at [319, 634] on div "CREATE Vendor" at bounding box center [315, 632] width 102 height 9
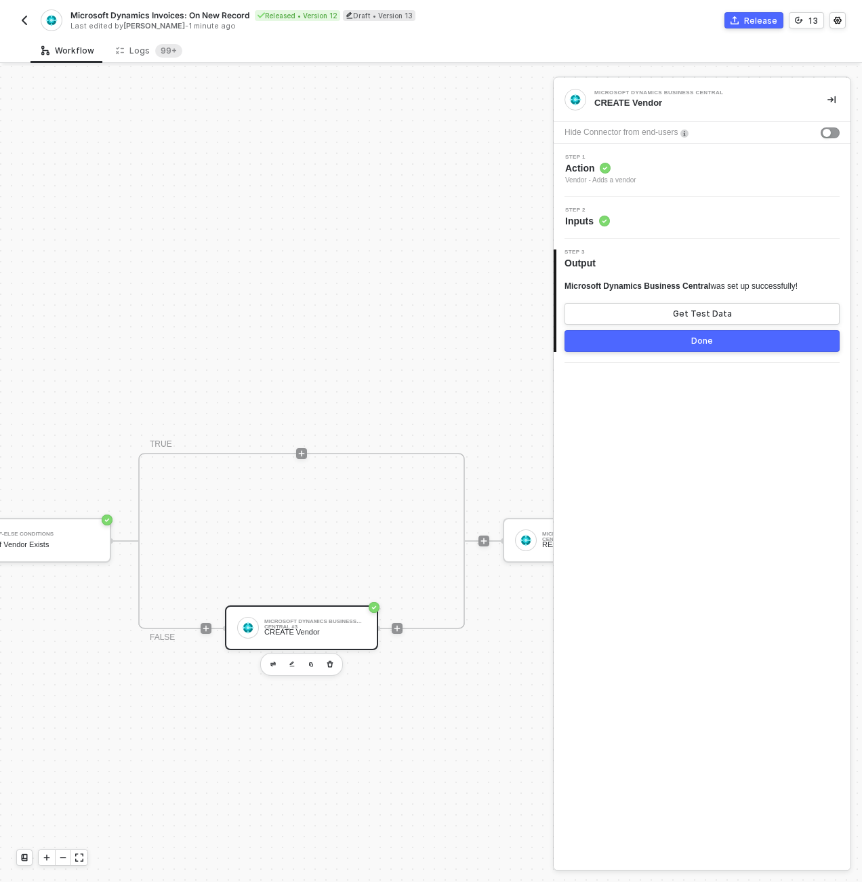
click at [634, 215] on div "Step 2 Inputs" at bounding box center [703, 217] width 293 height 20
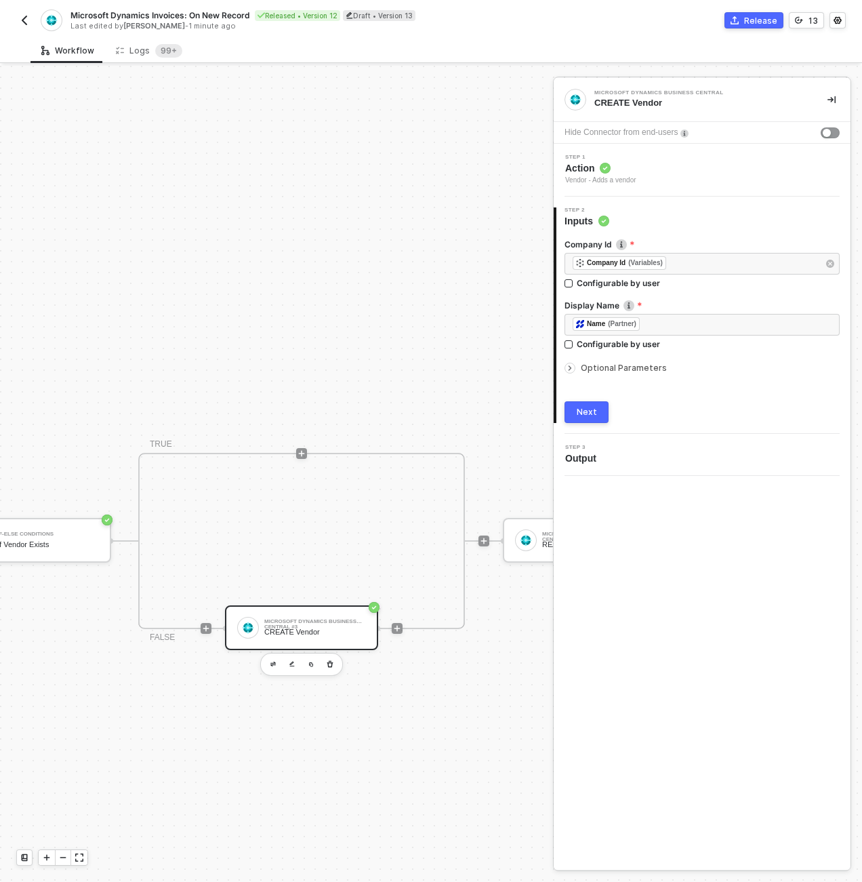
click at [640, 364] on span "Optional Parameters" at bounding box center [624, 368] width 86 height 10
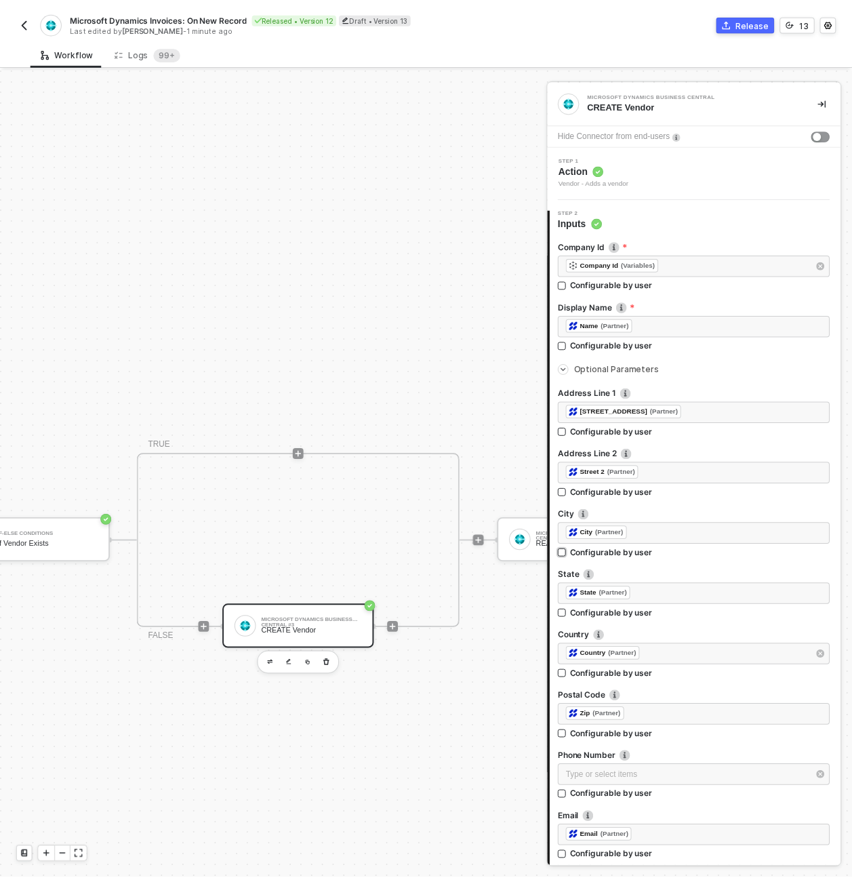
scroll to position [593, 0]
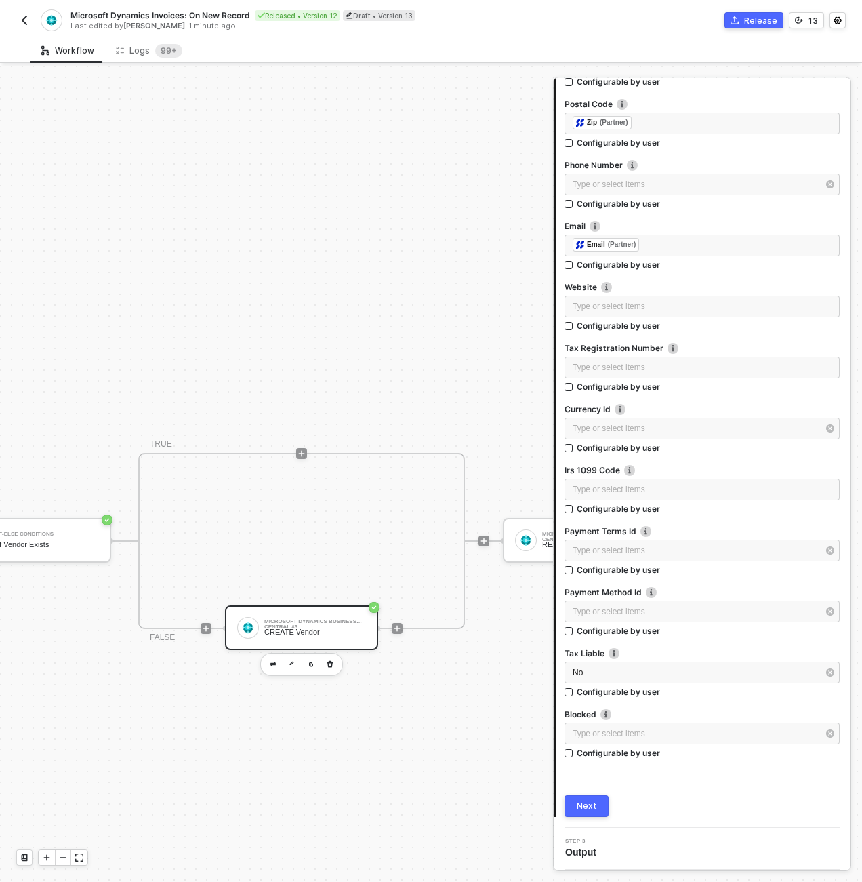
click at [764, 581] on div at bounding box center [702, 583] width 275 height 5
click at [155, 58] on div "Logs 99+" at bounding box center [149, 50] width 88 height 25
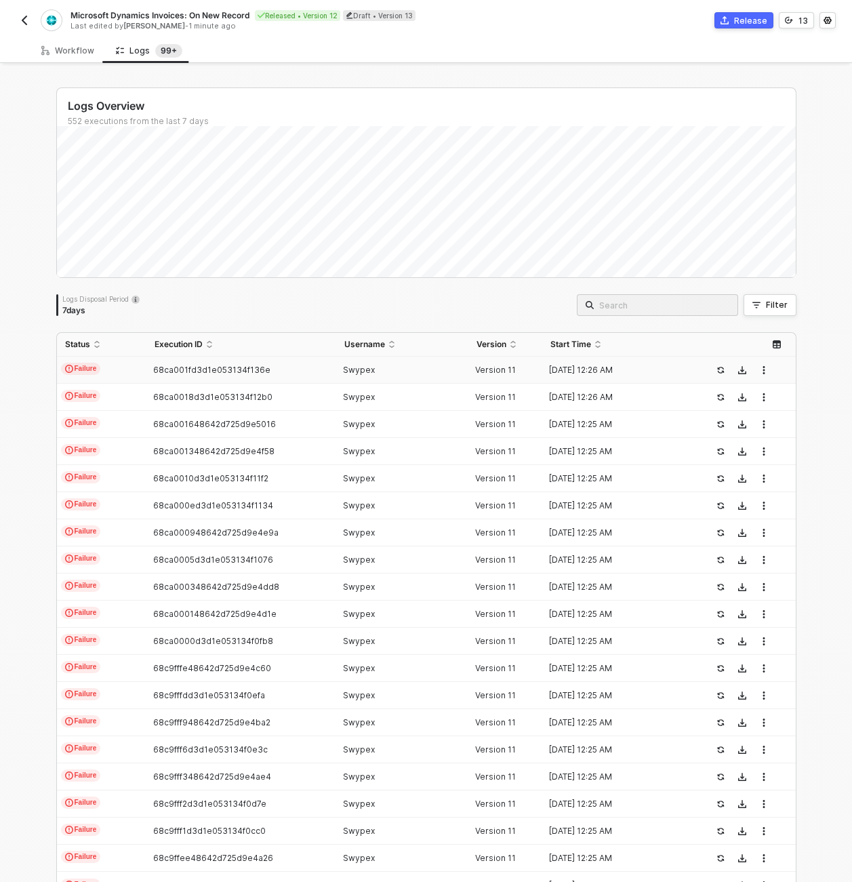
click at [138, 373] on td "Failure" at bounding box center [101, 369] width 89 height 27
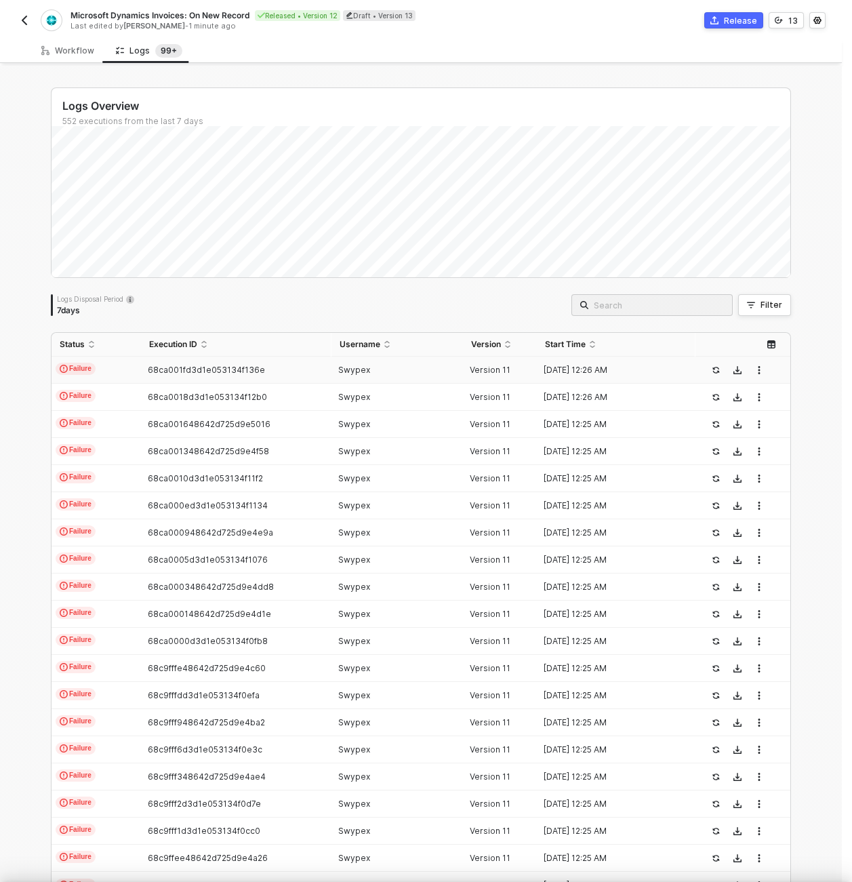
scroll to position [122, 0]
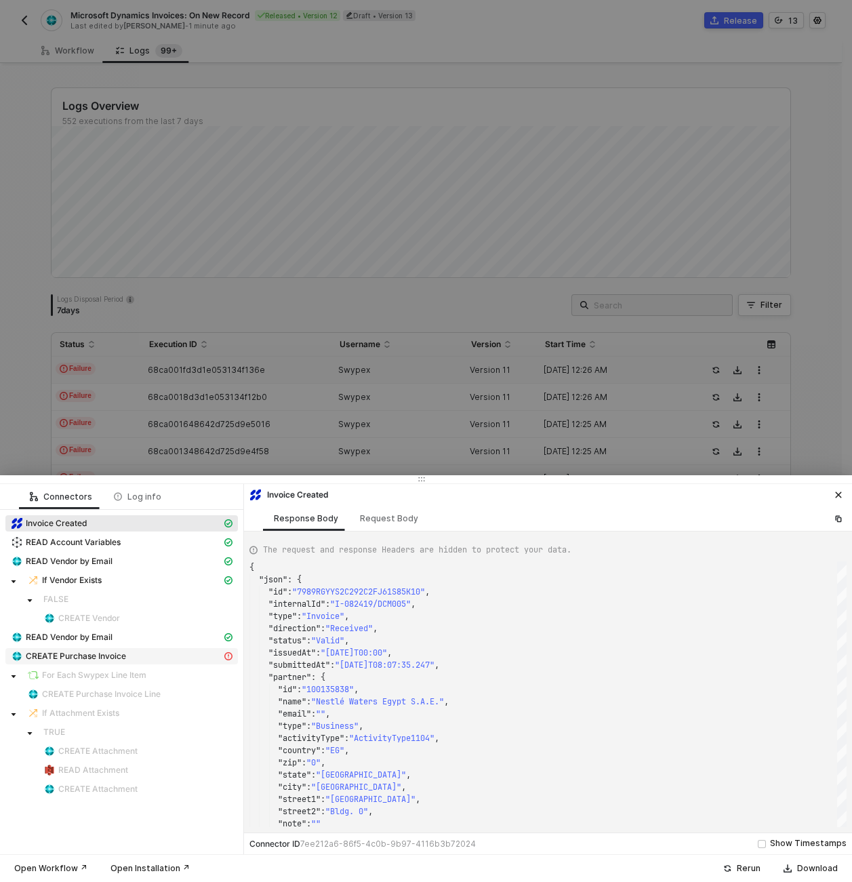
click at [58, 648] on span "CREATE Purchase Invoice" at bounding box center [121, 656] width 232 height 16
type textarea "{ "statusCode": 400, "message": "Error : {\"error\":{\"code\":\"Application_Fie…"
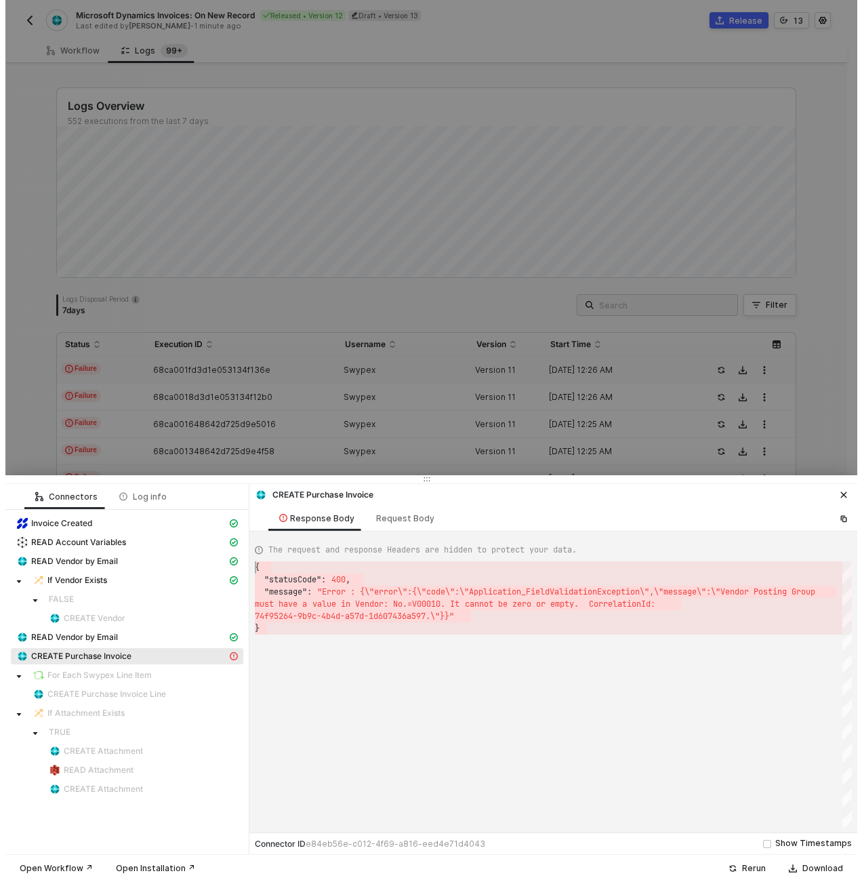
scroll to position [0, 0]
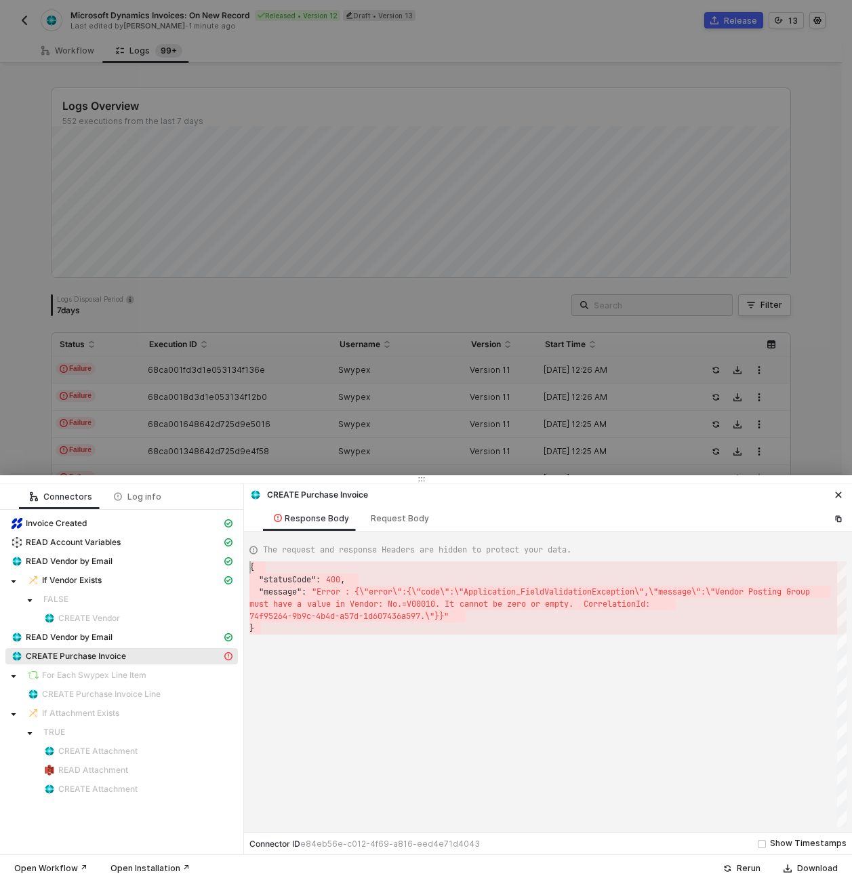
drag, startPoint x: 293, startPoint y: 631, endPoint x: 243, endPoint y: 562, distance: 85.4
click at [301, 409] on div at bounding box center [426, 441] width 852 height 882
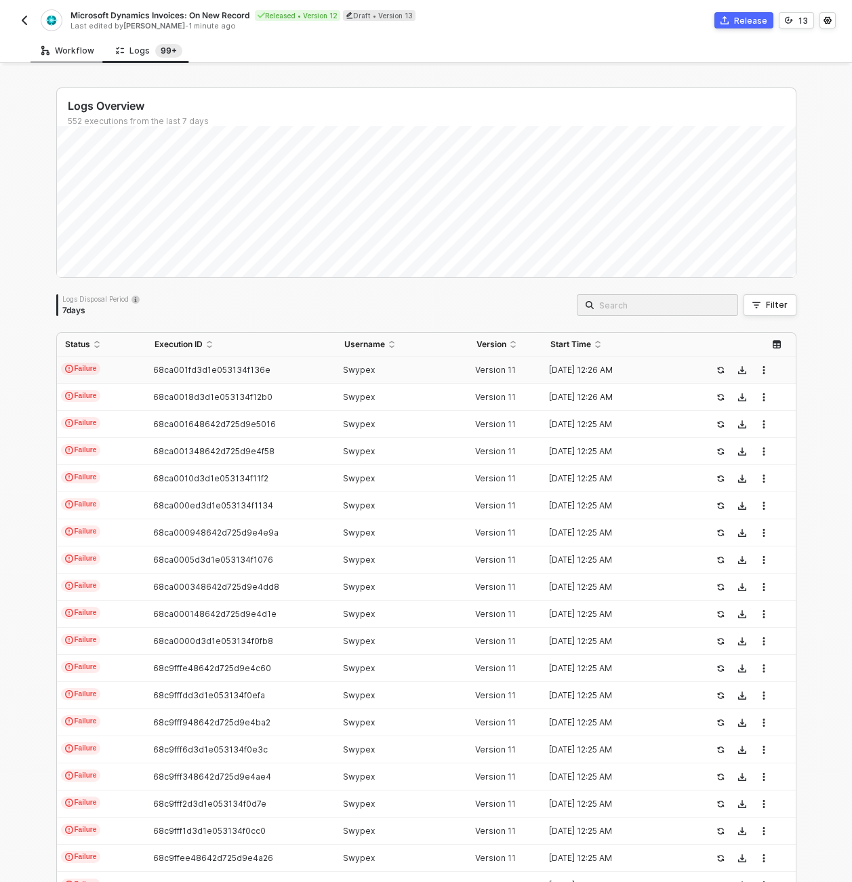
click at [77, 47] on div "Workflow" at bounding box center [67, 50] width 53 height 11
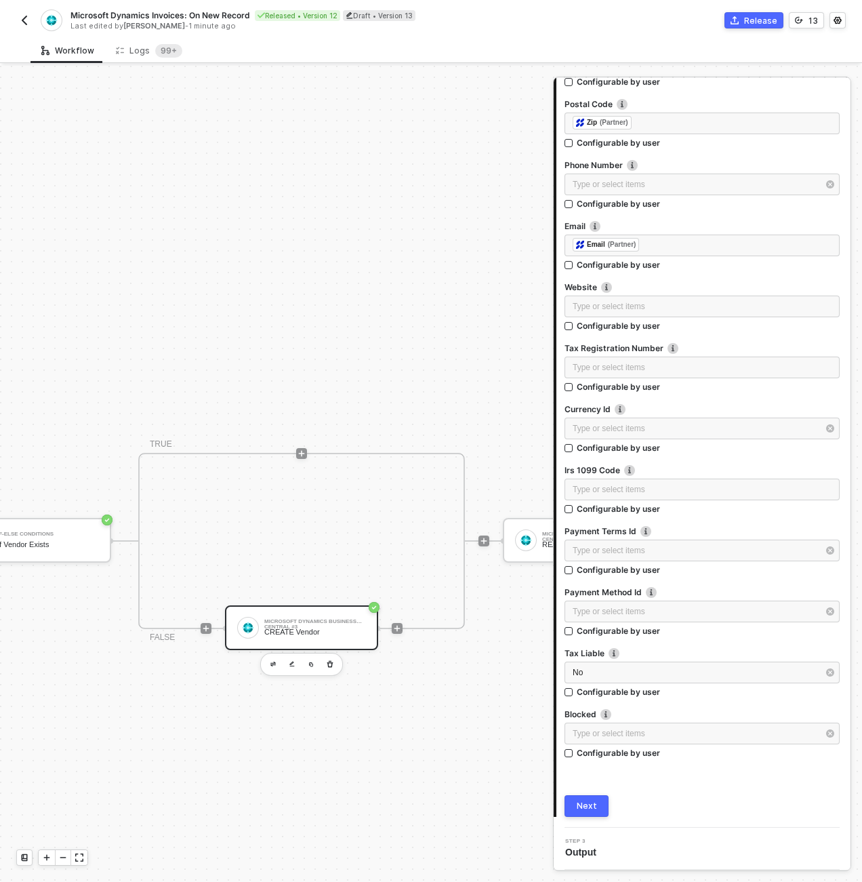
scroll to position [474, 767]
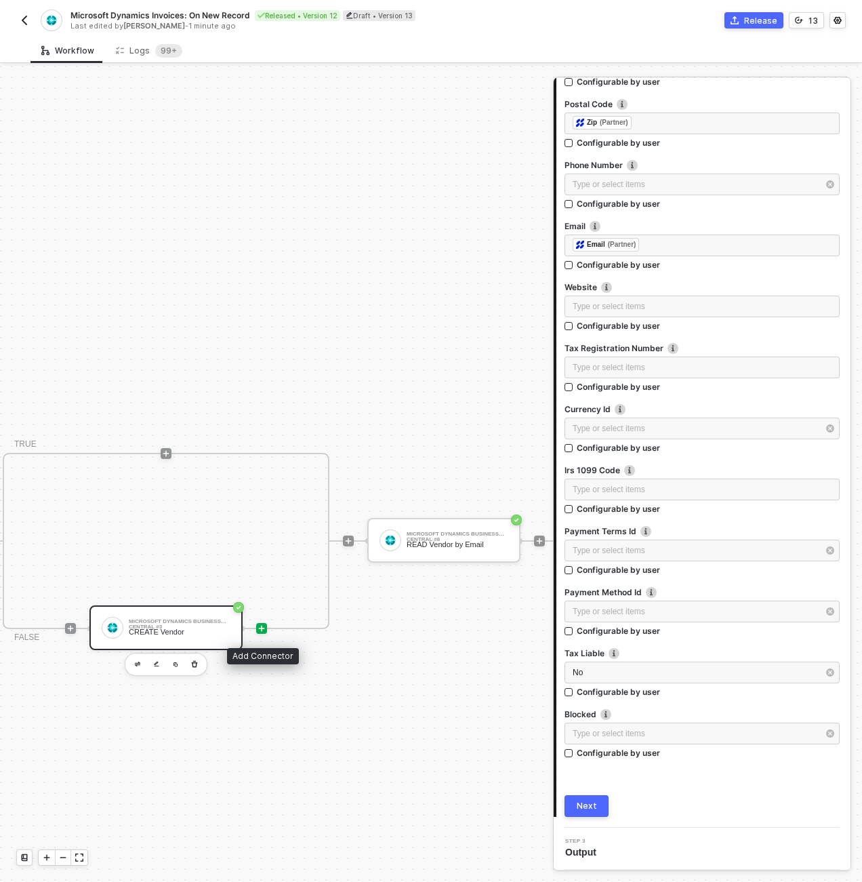
click at [264, 630] on icon "icon-play" at bounding box center [262, 628] width 8 height 8
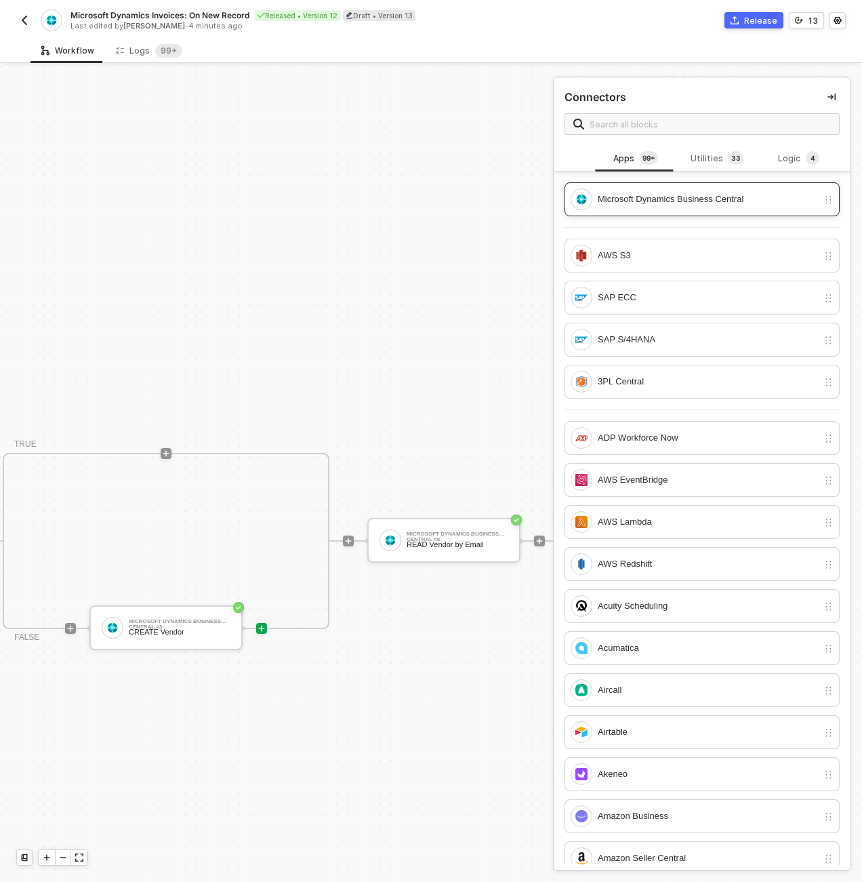
click at [710, 192] on div "Microsoft Dynamics Business Central" at bounding box center [708, 199] width 220 height 15
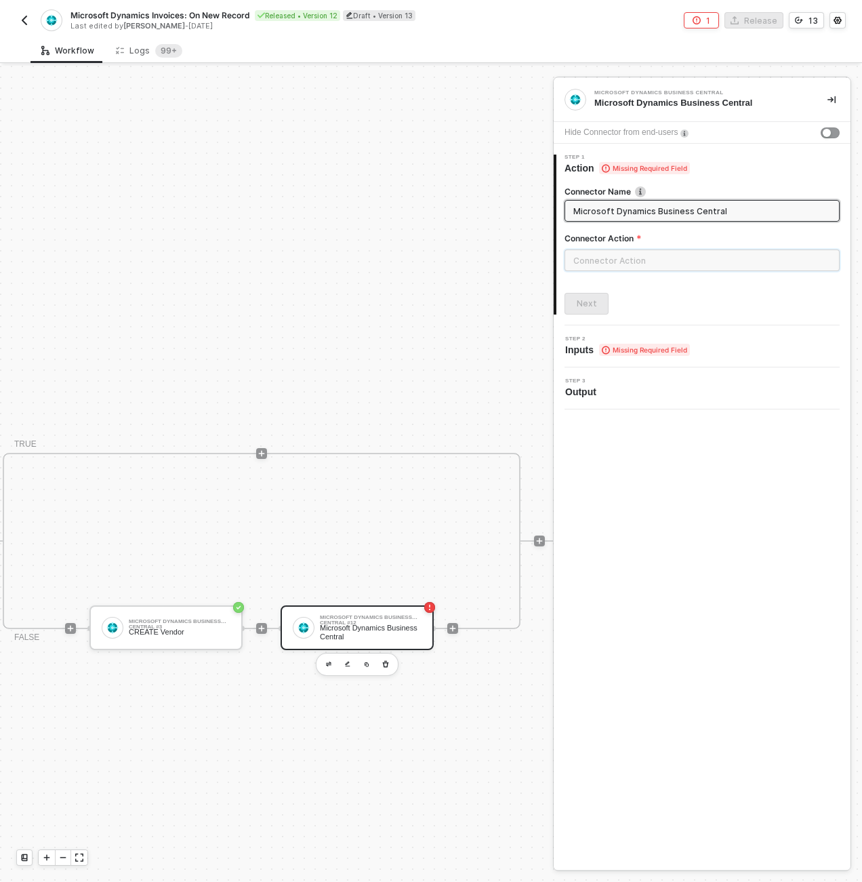
click at [595, 270] on input "text" at bounding box center [702, 260] width 275 height 22
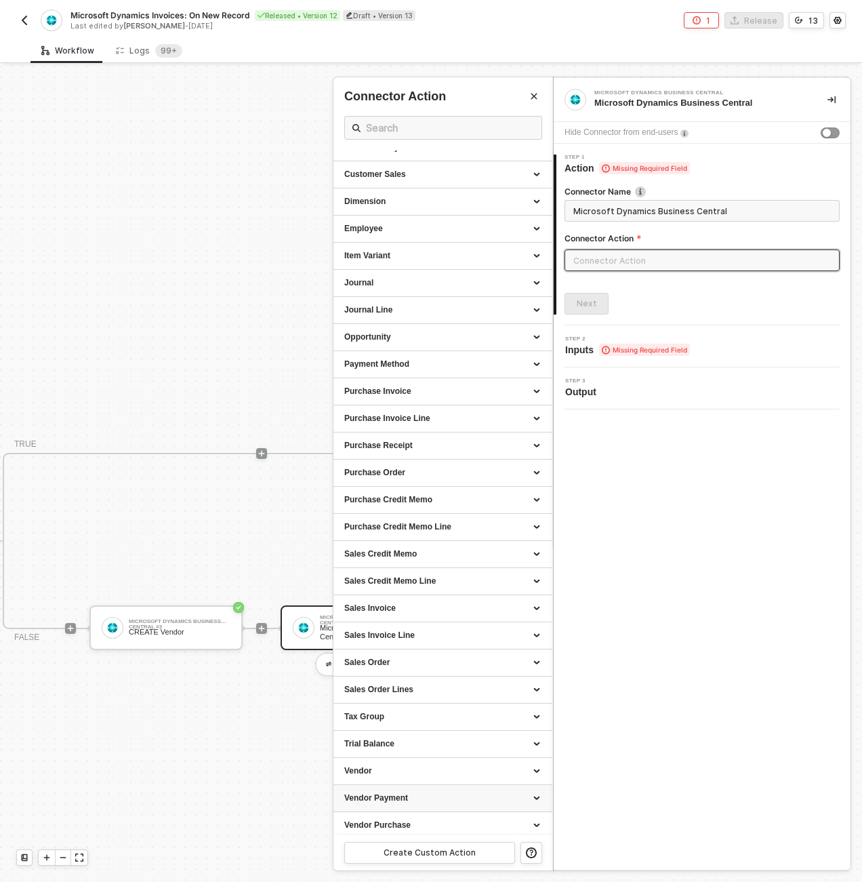
scroll to position [293, 0]
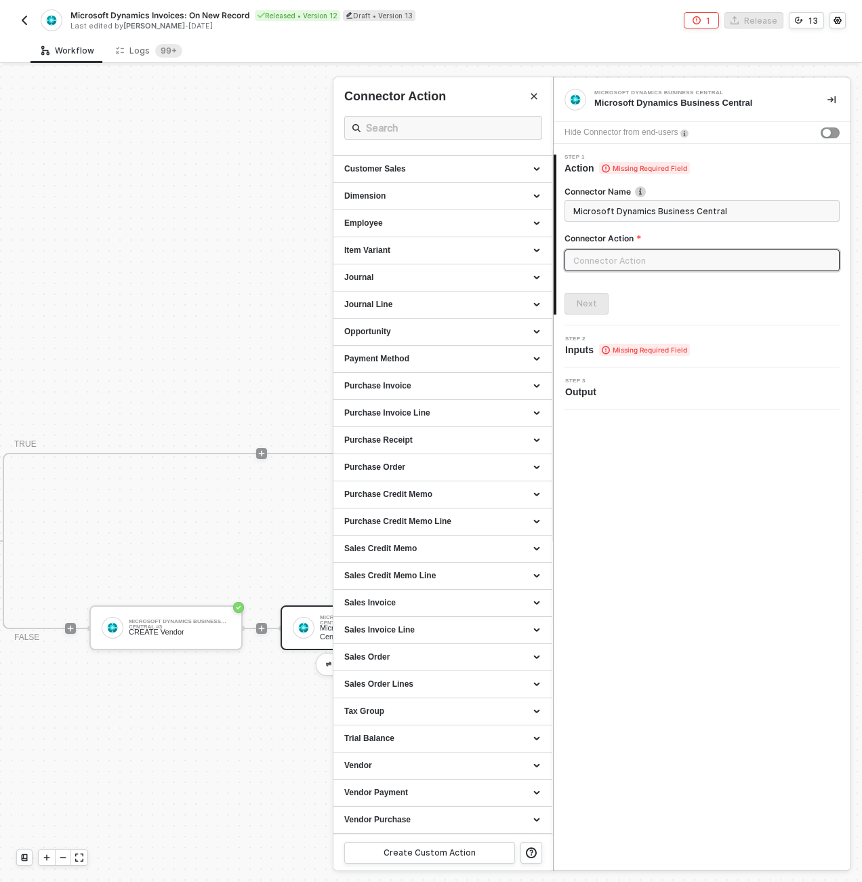
click at [632, 712] on div "Microsoft Dynamics Business Central Microsoft Dynamics Business Central Hide Co…" at bounding box center [702, 474] width 297 height 792
click at [229, 470] on div at bounding box center [431, 474] width 862 height 816
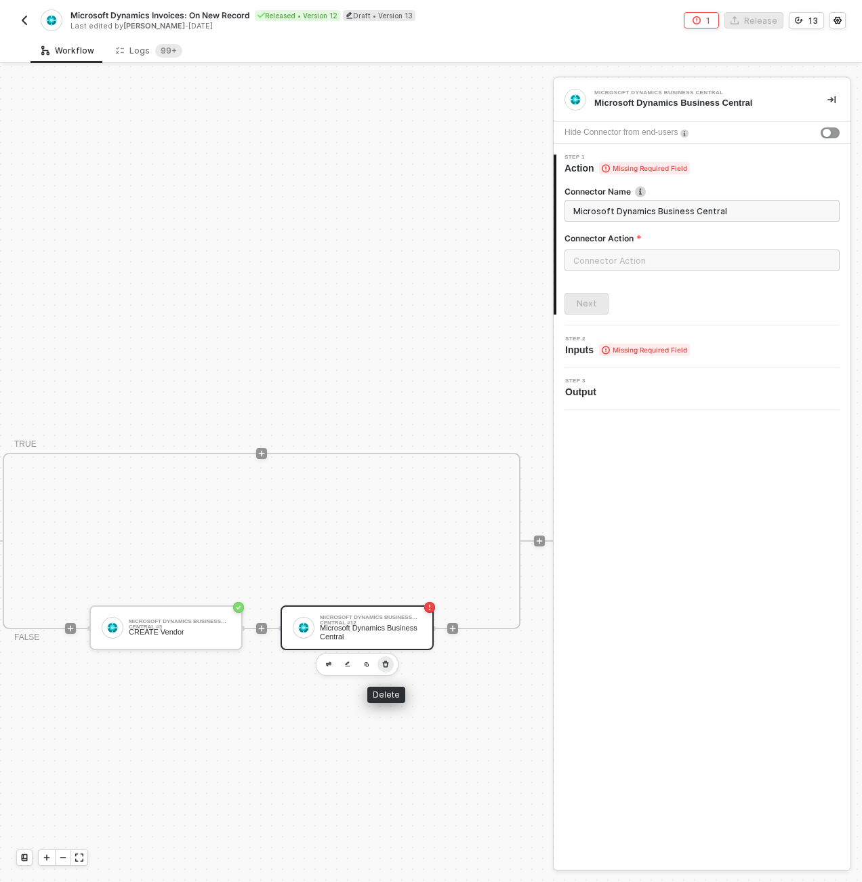
click at [386, 668] on icon "button" at bounding box center [386, 664] width 8 height 11
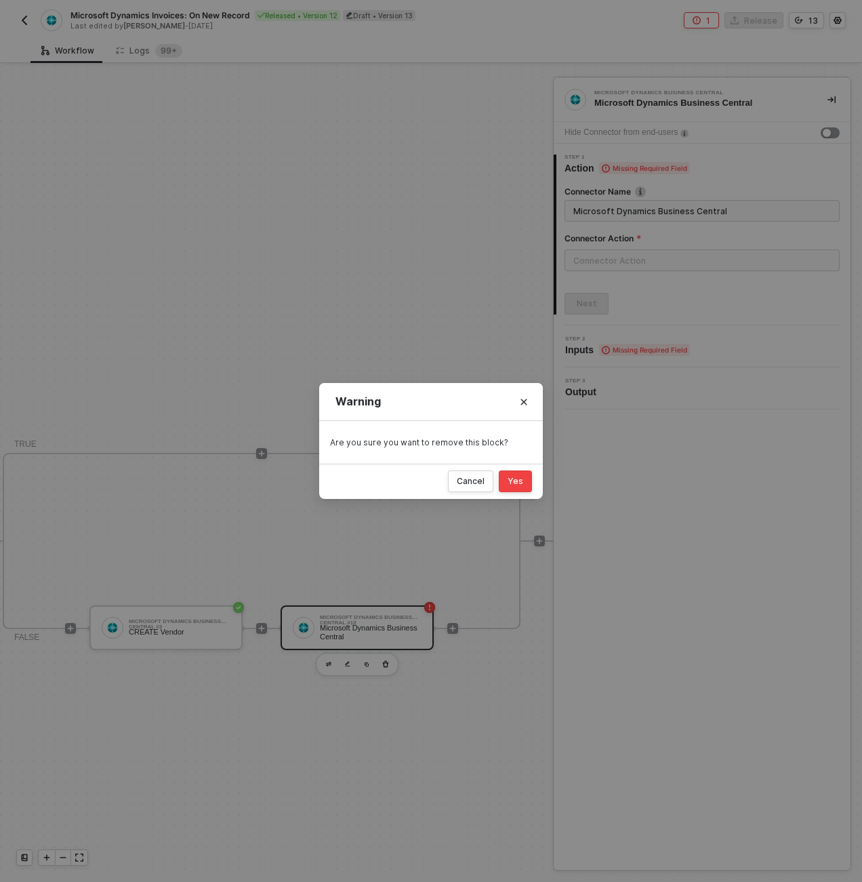
click at [510, 485] on div "Yes" at bounding box center [516, 481] width 16 height 11
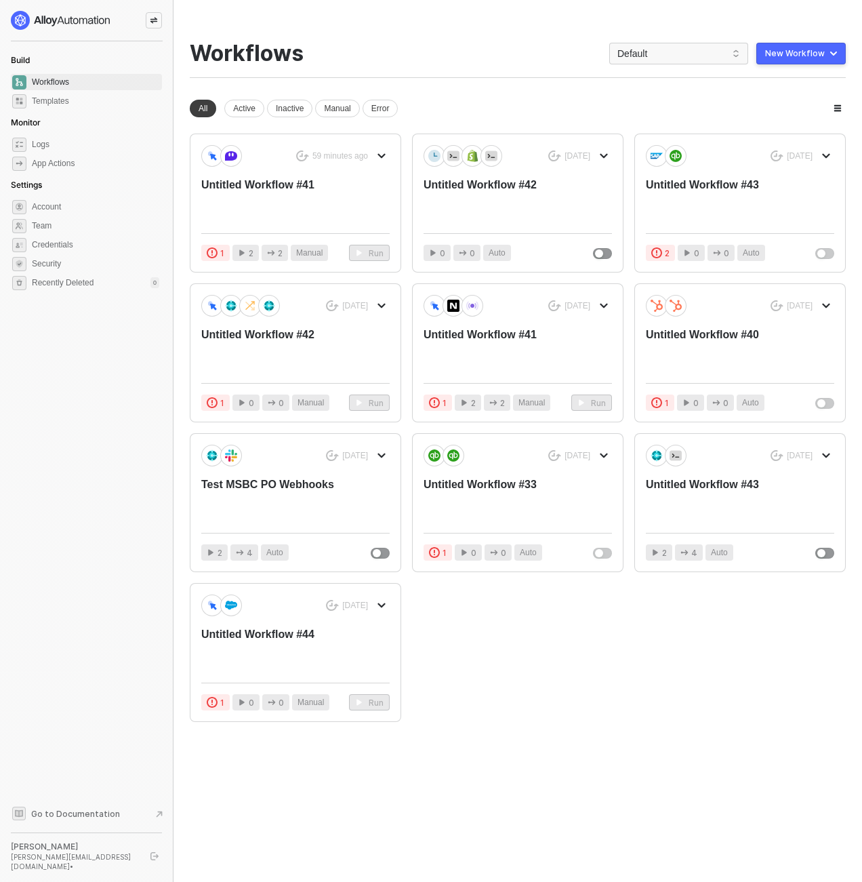
click at [147, 20] on div at bounding box center [154, 20] width 16 height 16
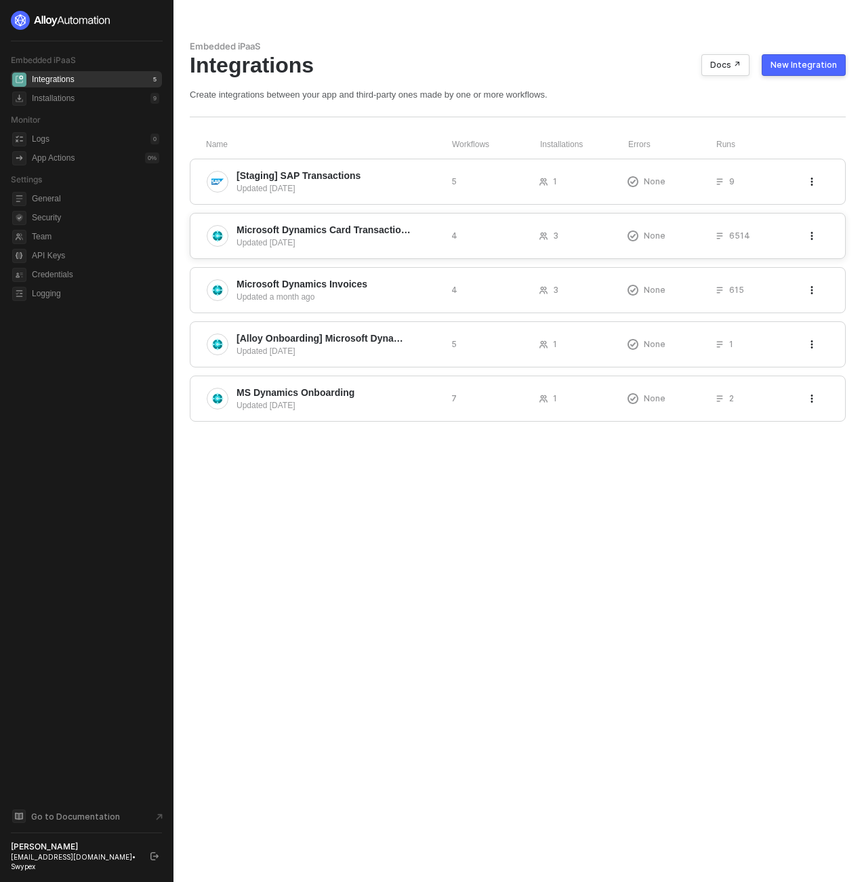
click at [333, 231] on span "Microsoft Dynamics Card Transactions & Transfers" at bounding box center [324, 230] width 174 height 14
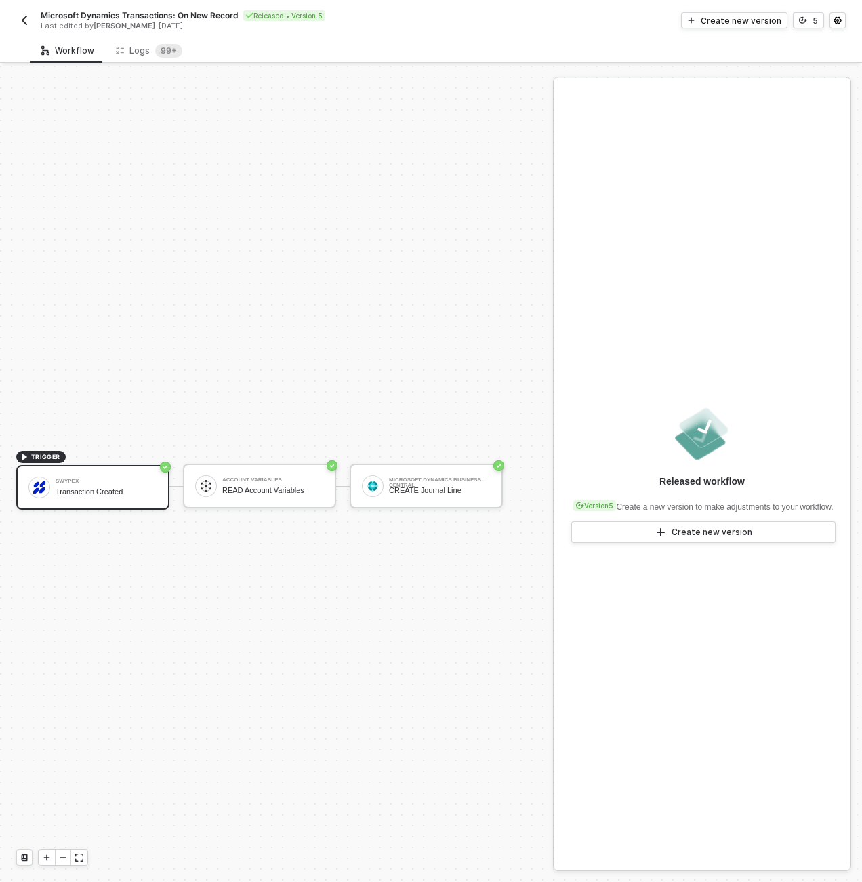
scroll to position [25, 0]
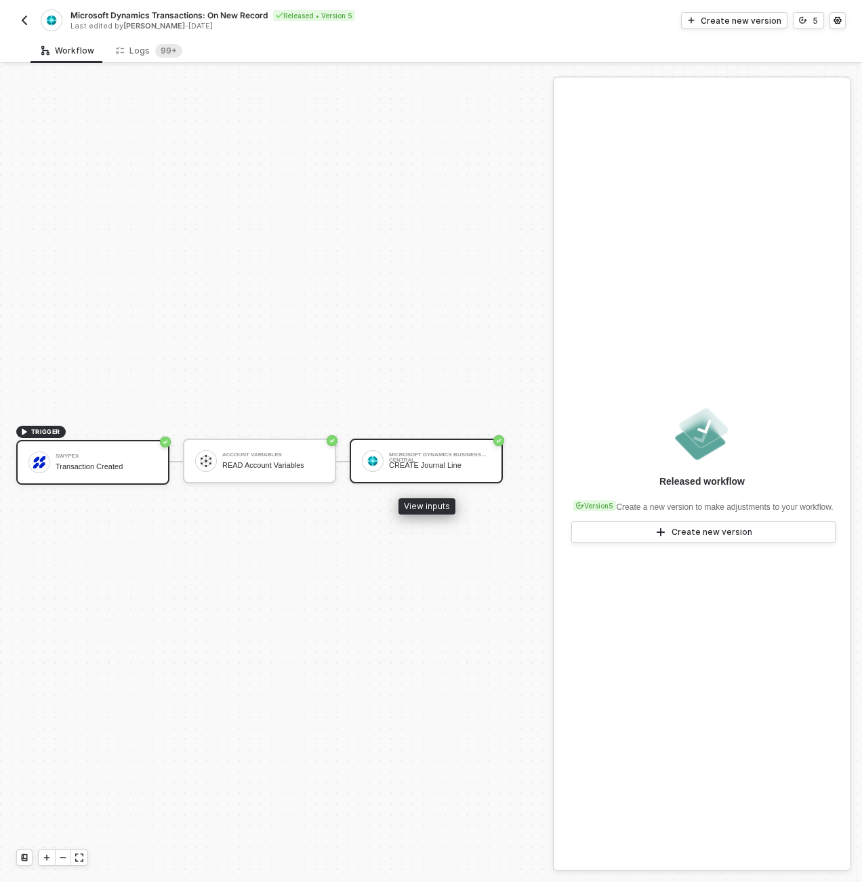
click at [369, 463] on img at bounding box center [373, 461] width 12 height 12
